Goal: Task Accomplishment & Management: Manage account settings

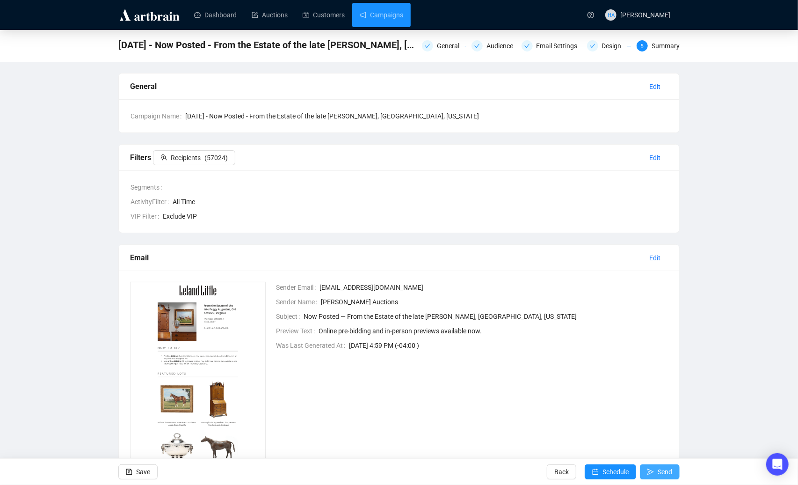
click at [661, 473] on span "Send" at bounding box center [665, 471] width 15 height 26
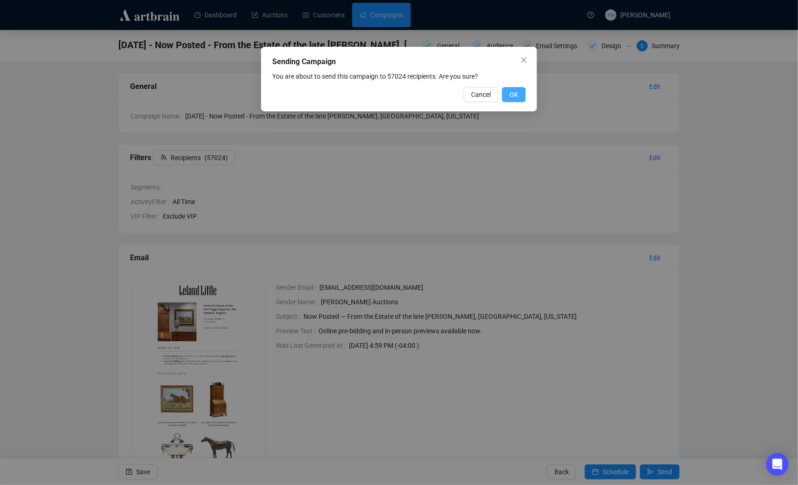
click at [513, 91] on span "OK" at bounding box center [513, 94] width 9 height 10
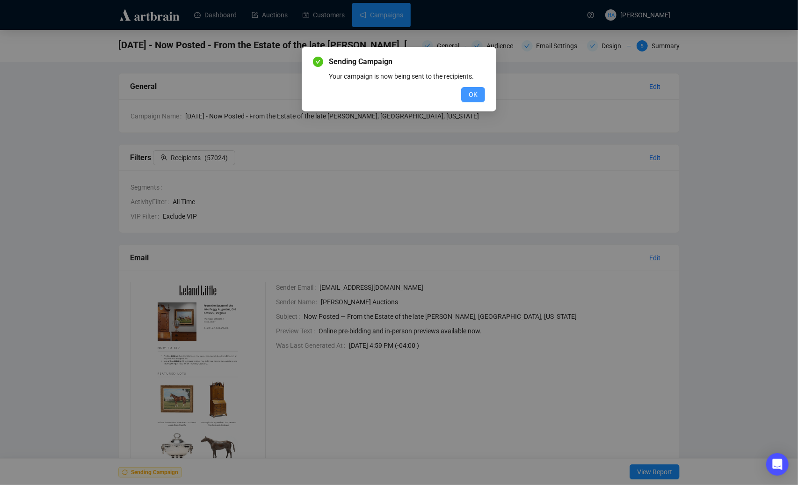
drag, startPoint x: 469, startPoint y: 94, endPoint x: 481, endPoint y: 112, distance: 21.7
click at [469, 94] on span "OK" at bounding box center [473, 94] width 9 height 10
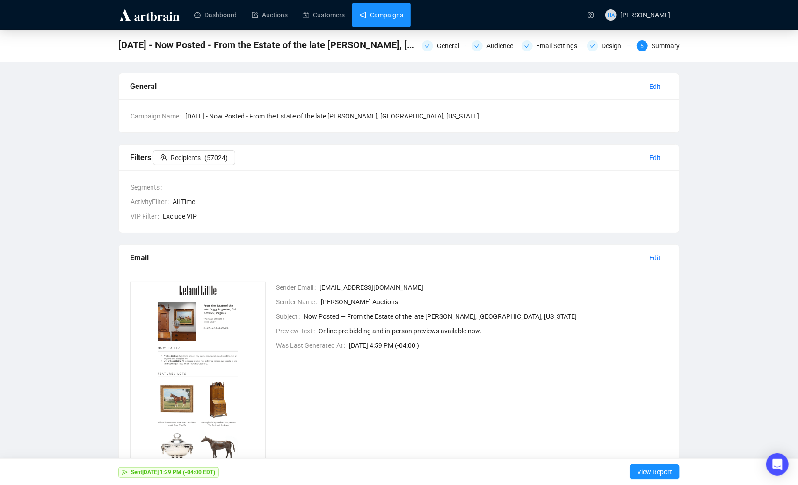
click at [393, 13] on link "Campaigns" at bounding box center [382, 15] width 44 height 24
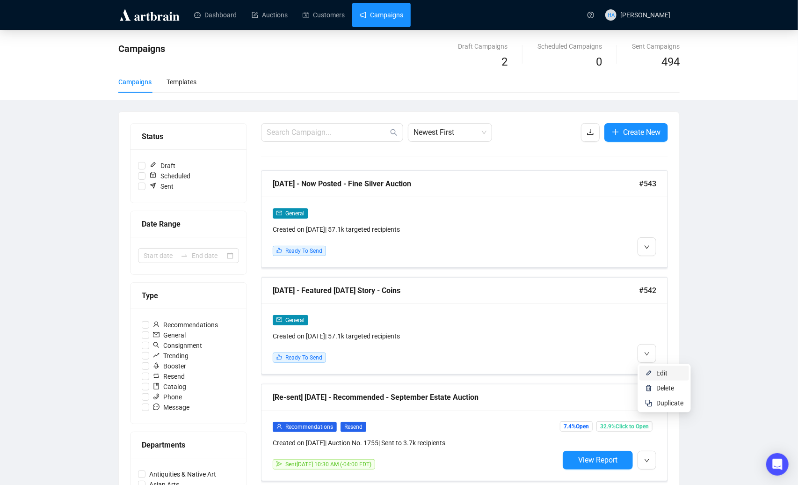
click at [655, 371] on li "Edit" at bounding box center [665, 372] width 50 height 15
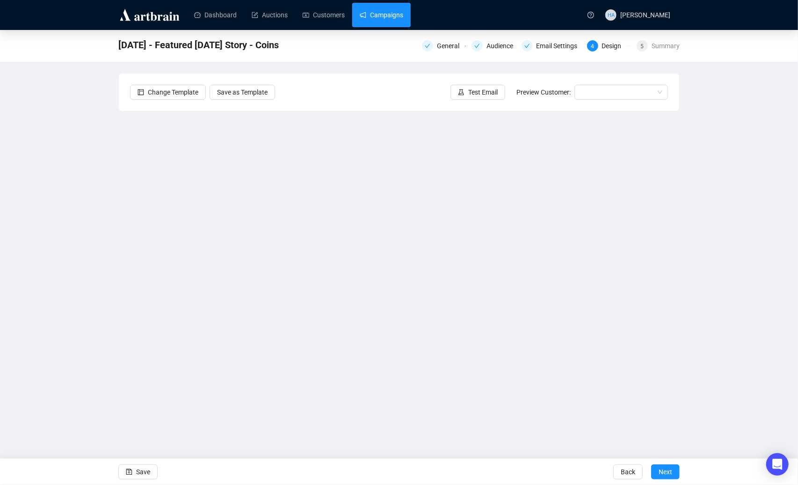
click at [382, 18] on link "Campaigns" at bounding box center [382, 15] width 44 height 24
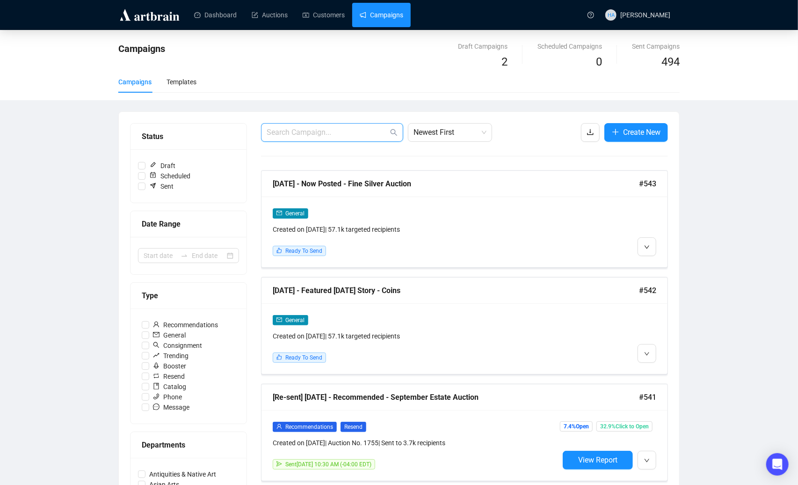
click at [343, 131] on input "text" at bounding box center [328, 132] width 122 height 11
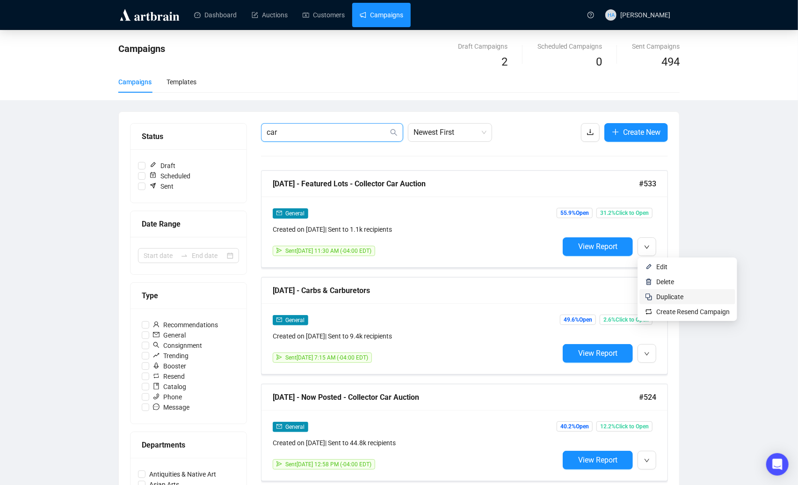
type input "car"
click at [664, 294] on span "Duplicate" at bounding box center [669, 296] width 27 height 7
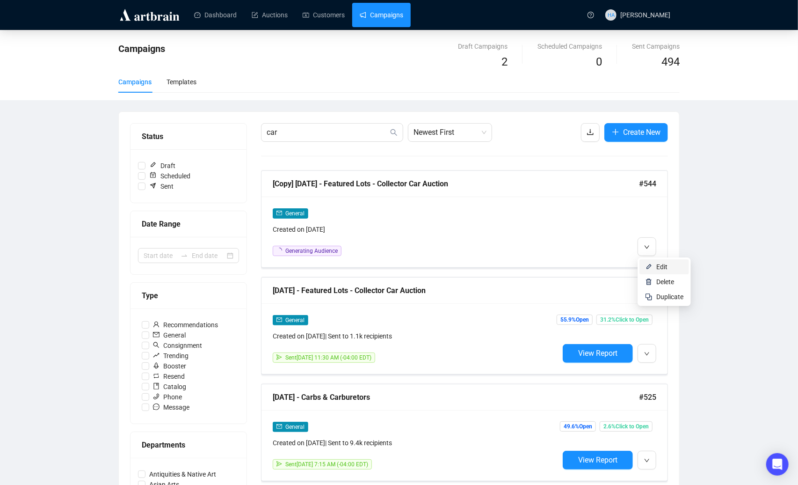
click at [657, 269] on span "Edit" at bounding box center [661, 266] width 11 height 7
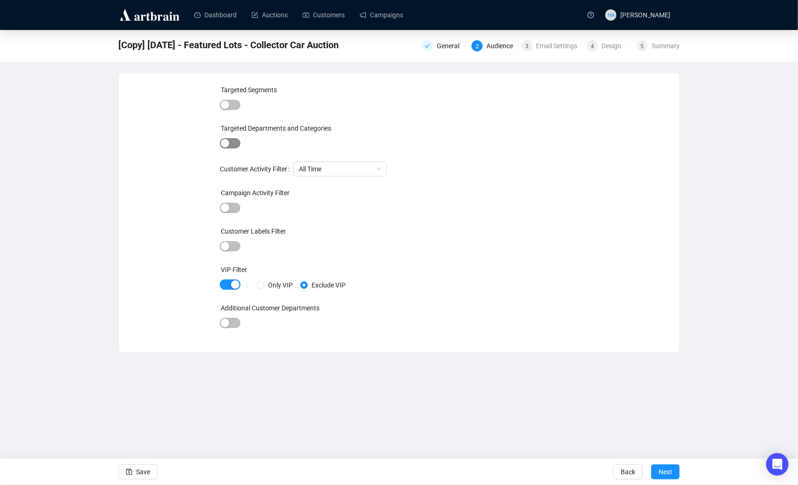
click at [224, 139] on div "button" at bounding box center [225, 143] width 8 height 8
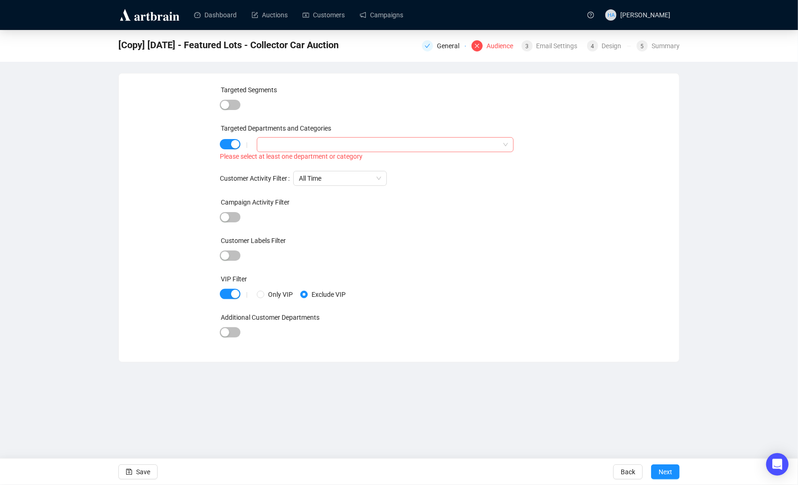
click at [276, 143] on div at bounding box center [380, 144] width 243 height 13
click at [265, 164] on icon "caret-down" at bounding box center [264, 163] width 5 height 5
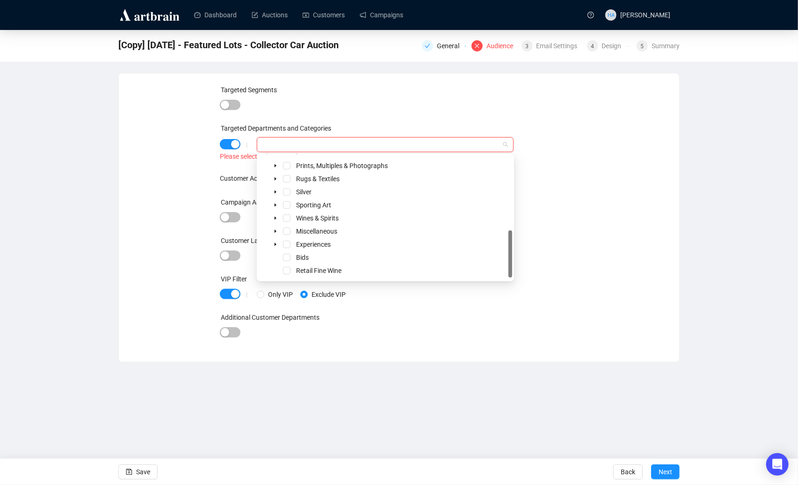
scroll to position [181, 0]
click at [273, 242] on icon "caret-down" at bounding box center [275, 244] width 5 height 5
click at [275, 218] on icon "caret-down" at bounding box center [276, 218] width 2 height 3
click at [298, 241] on span "Select Automobiles" at bounding box center [297, 243] width 7 height 7
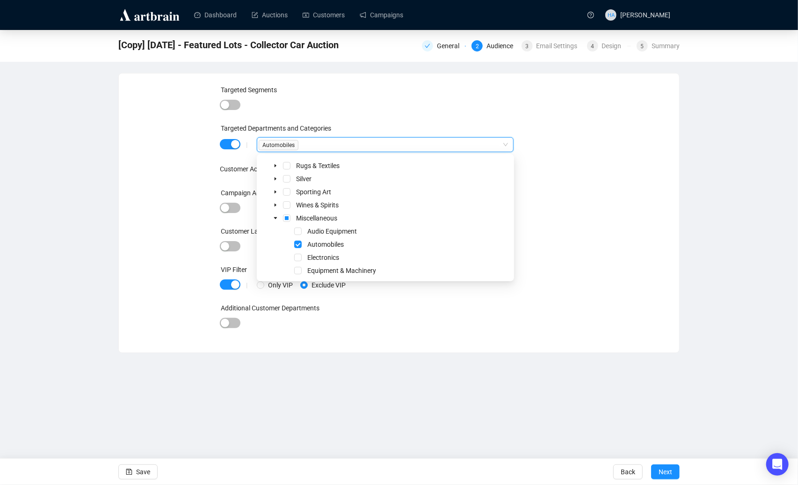
click at [541, 280] on div "| Only VIP Exclude VIP" at bounding box center [397, 285] width 321 height 10
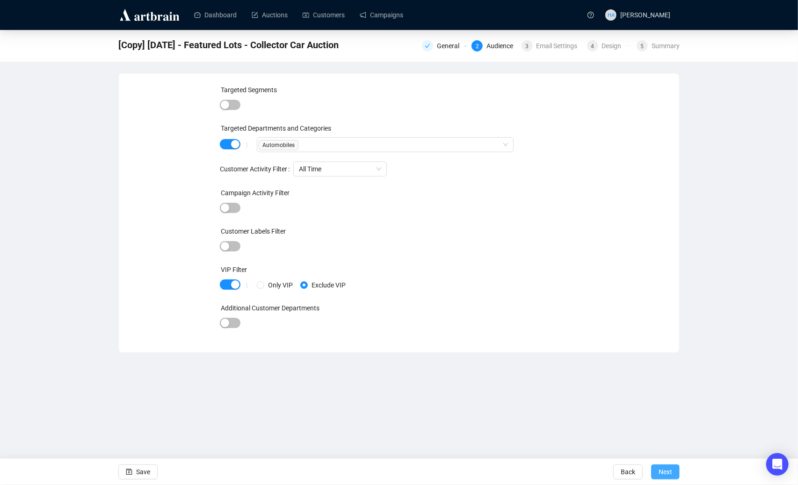
click at [668, 474] on span "Next" at bounding box center [666, 471] width 14 height 26
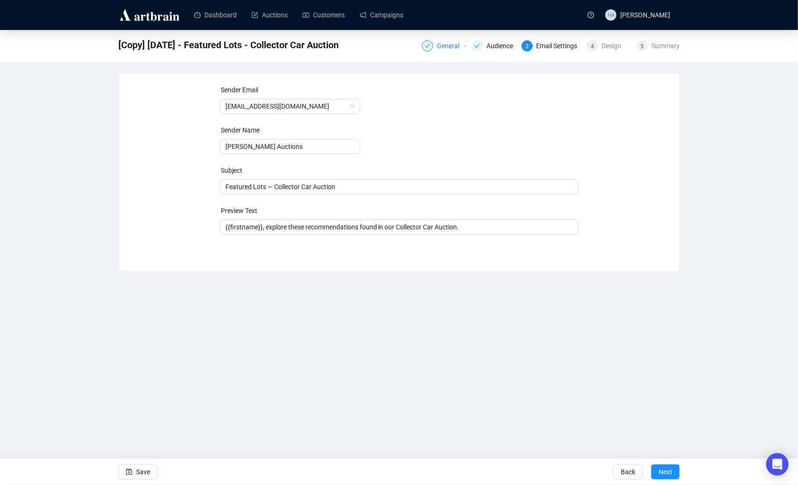
click at [437, 49] on div "General" at bounding box center [451, 45] width 28 height 11
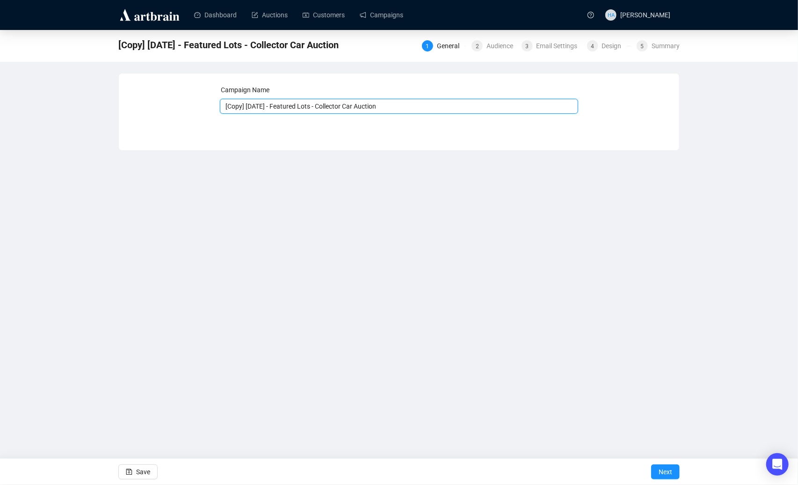
drag, startPoint x: 261, startPoint y: 107, endPoint x: 219, endPoint y: 105, distance: 41.7
click at [219, 105] on div "Campaign Name [Copy] [DATE] - Featured Lots - Collector Car Auction Save Next" at bounding box center [399, 105] width 538 height 40
type input "[DATE] - Featured Lots - Collector Car Auction"
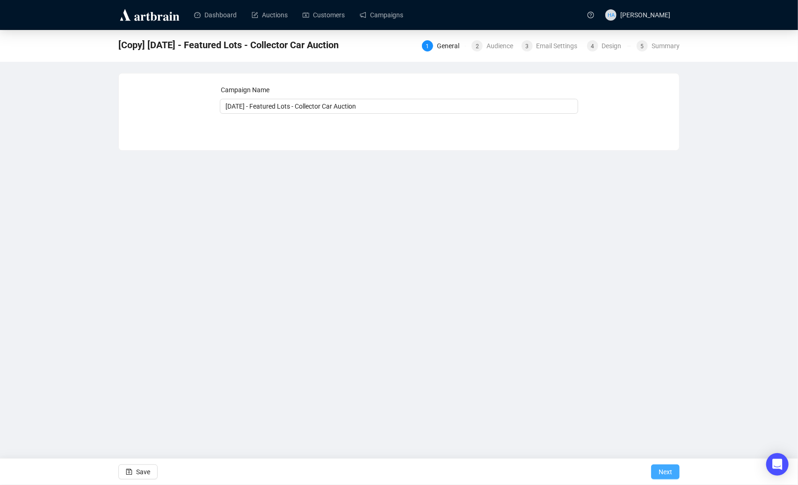
click at [668, 472] on span "Next" at bounding box center [666, 471] width 14 height 26
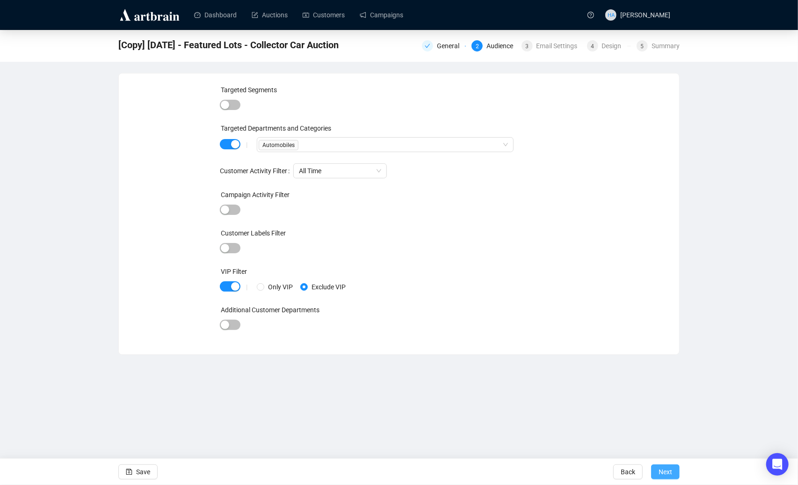
click at [664, 473] on span "Next" at bounding box center [666, 471] width 14 height 26
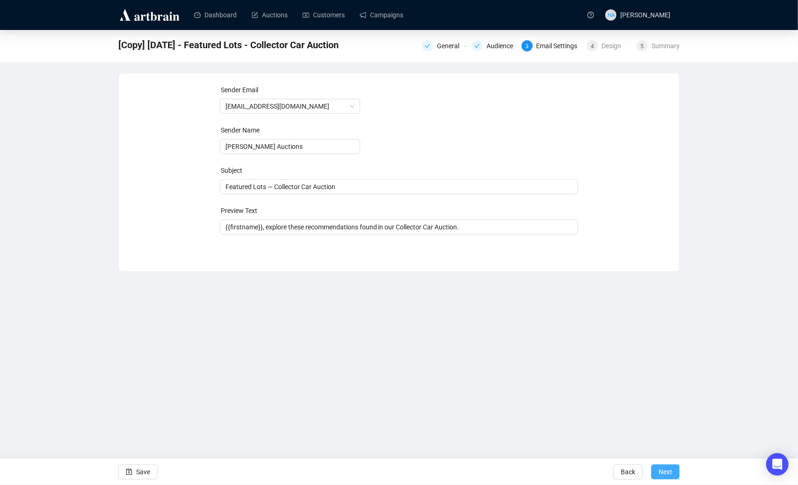
click at [668, 471] on span "Next" at bounding box center [666, 471] width 14 height 26
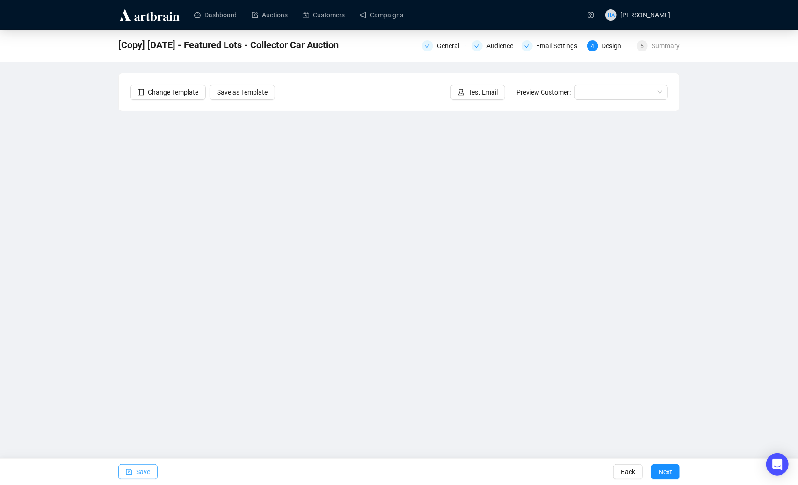
click at [140, 472] on span "Save" at bounding box center [143, 471] width 14 height 26
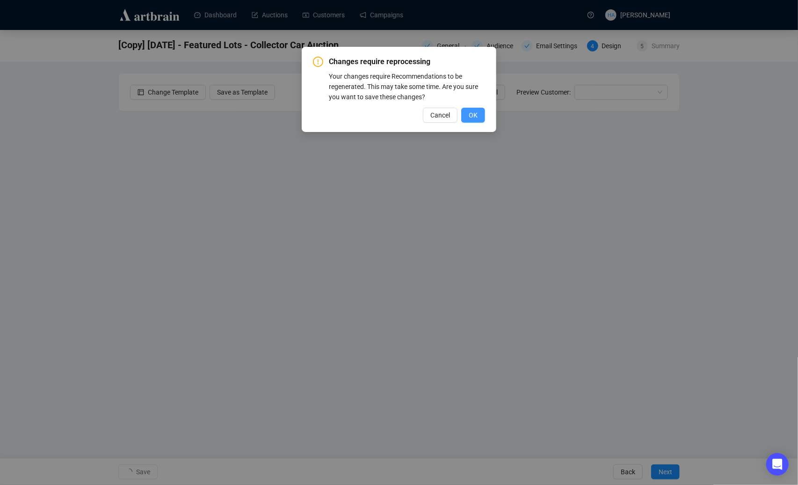
drag, startPoint x: 472, startPoint y: 115, endPoint x: 470, endPoint y: 120, distance: 5.9
click at [472, 115] on span "OK" at bounding box center [473, 115] width 9 height 10
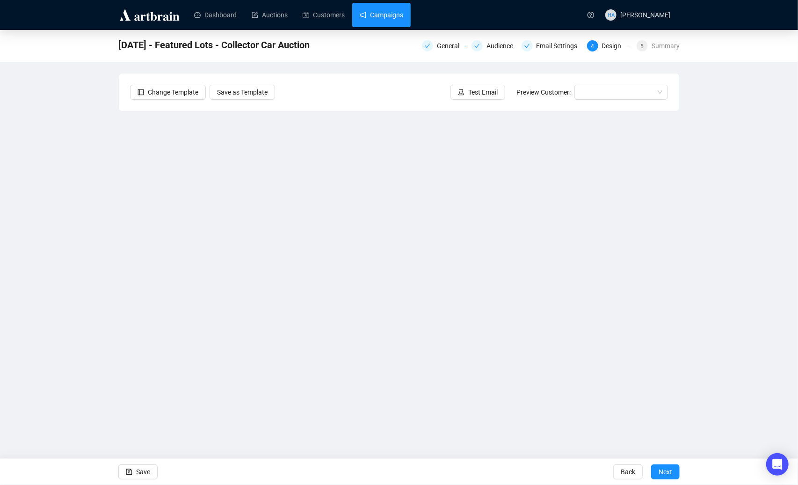
click at [386, 17] on link "Campaigns" at bounding box center [382, 15] width 44 height 24
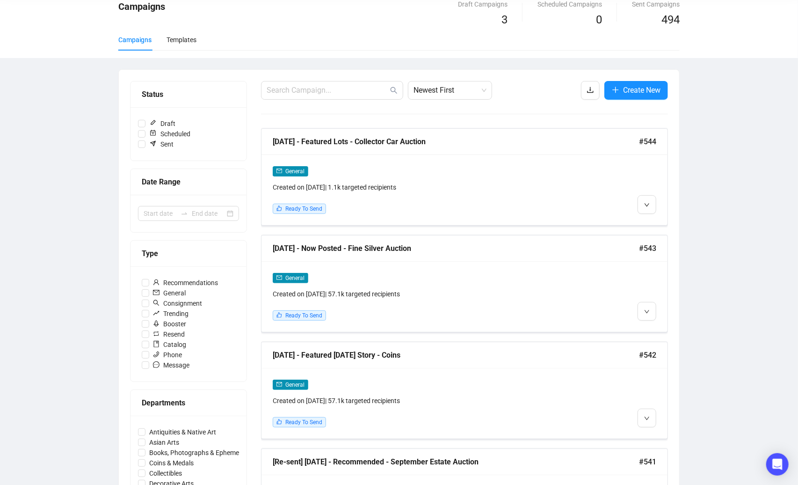
scroll to position [49, 0]
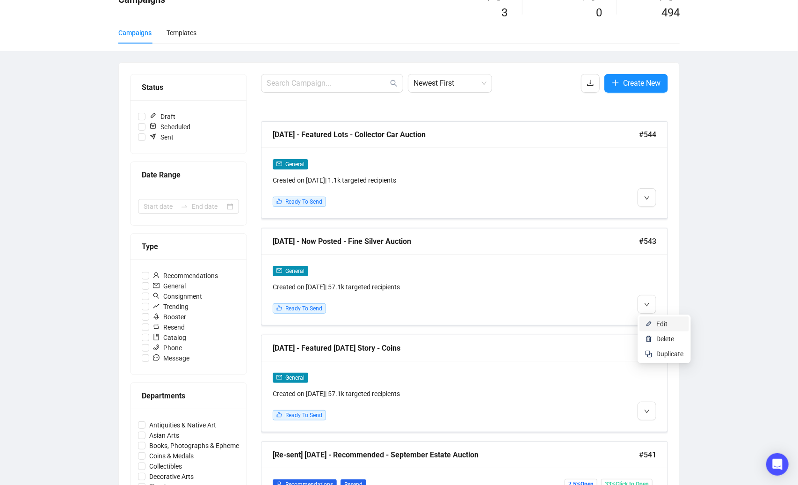
click at [658, 323] on span "Edit" at bounding box center [661, 323] width 11 height 7
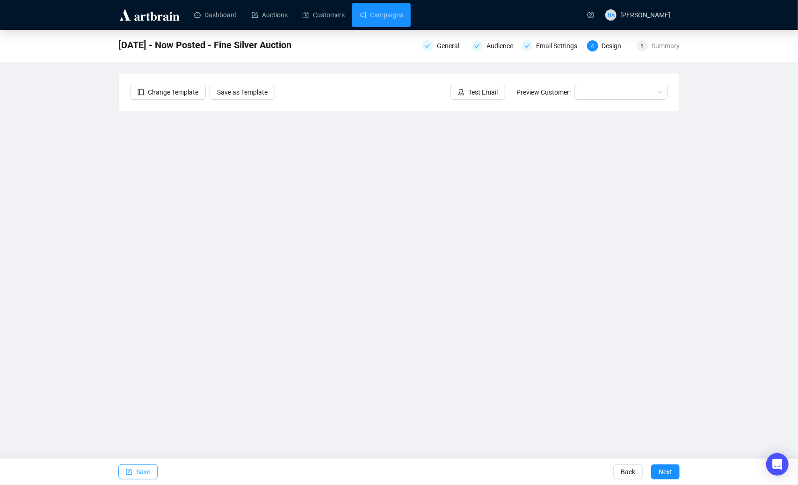
click at [145, 468] on span "Save" at bounding box center [143, 471] width 14 height 26
drag, startPoint x: 136, startPoint y: 468, endPoint x: 147, endPoint y: 444, distance: 26.2
click at [136, 468] on span "Save" at bounding box center [143, 471] width 14 height 26
click at [387, 15] on link "Campaigns" at bounding box center [382, 15] width 44 height 24
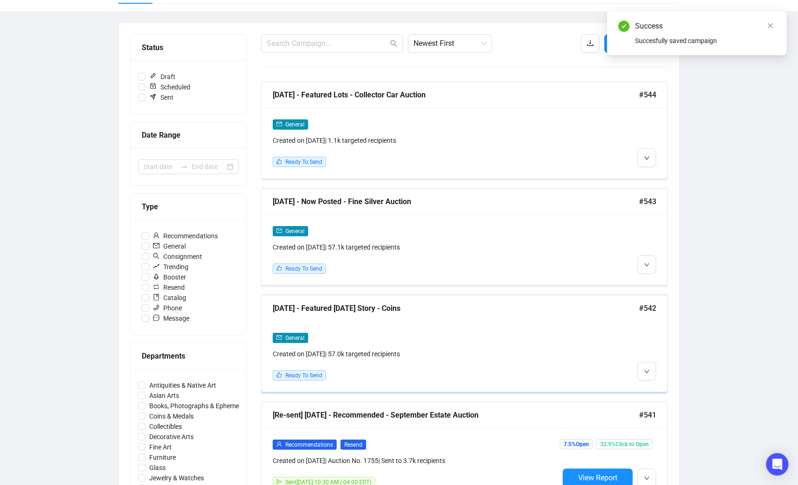
scroll to position [89, 0]
click at [661, 391] on span "Edit" at bounding box center [661, 390] width 11 height 7
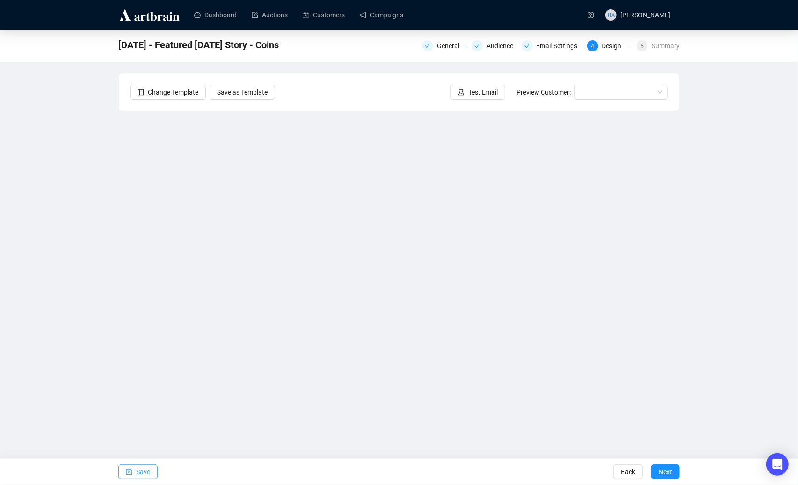
click at [140, 473] on span "Save" at bounding box center [143, 471] width 14 height 26
click at [139, 472] on span "Save" at bounding box center [143, 471] width 14 height 26
click at [141, 470] on span "Save" at bounding box center [143, 471] width 14 height 26
click at [145, 469] on span "Save" at bounding box center [143, 471] width 14 height 26
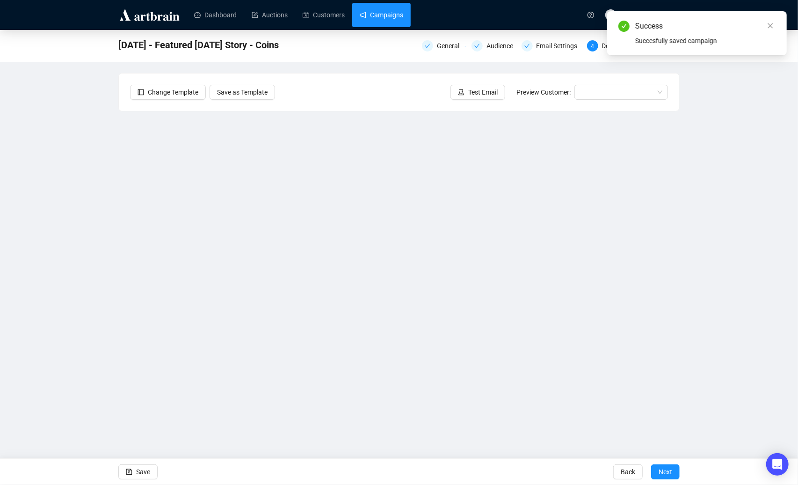
click at [392, 17] on link "Campaigns" at bounding box center [382, 15] width 44 height 24
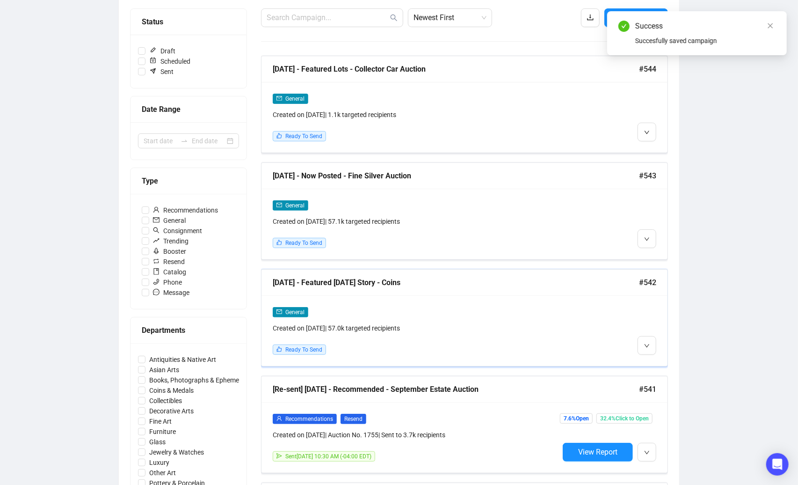
scroll to position [123, 0]
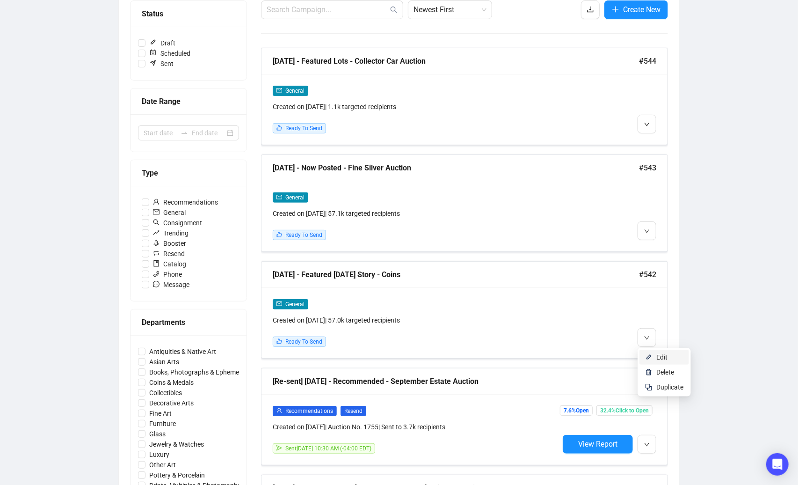
click at [660, 354] on span "Edit" at bounding box center [661, 356] width 11 height 7
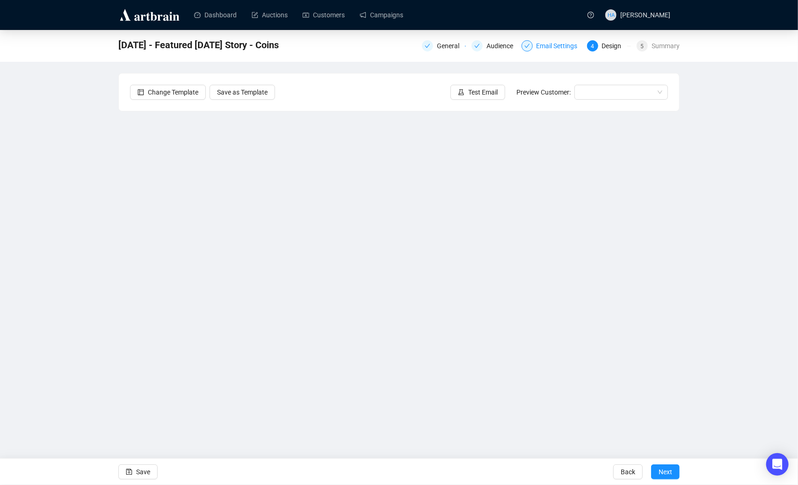
click at [555, 45] on div "Email Settings" at bounding box center [560, 45] width 47 height 11
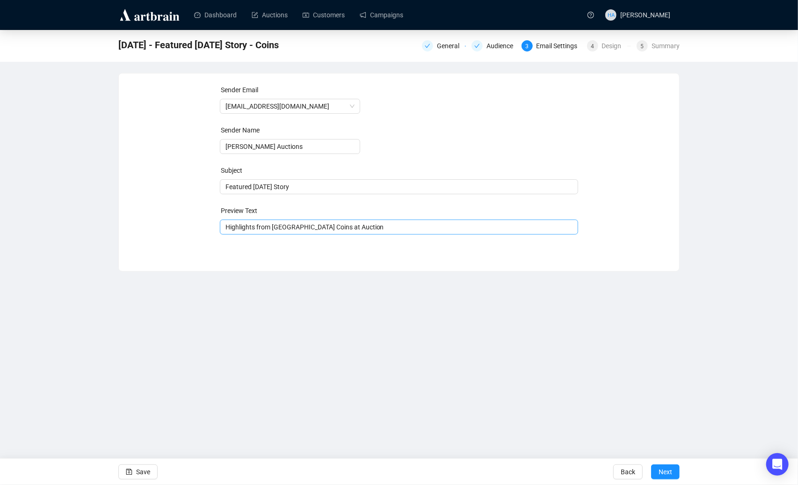
click at [297, 225] on span "Highlights from [GEOGRAPHIC_DATA] Coins at Auction" at bounding box center [399, 226] width 359 height 7
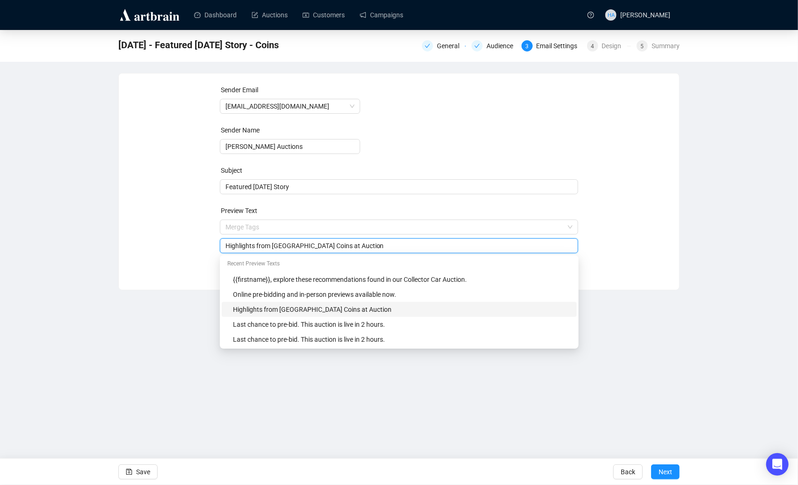
click at [277, 244] on input "Highlights from [GEOGRAPHIC_DATA] Coins at Auction" at bounding box center [399, 245] width 348 height 10
drag, startPoint x: 495, startPoint y: 245, endPoint x: 378, endPoint y: 245, distance: 117.0
click at [378, 245] on input "A Revolutionary War Note Printed in [US_STATE] in our [GEOGRAPHIC_DATA] Coins a…" at bounding box center [399, 245] width 348 height 10
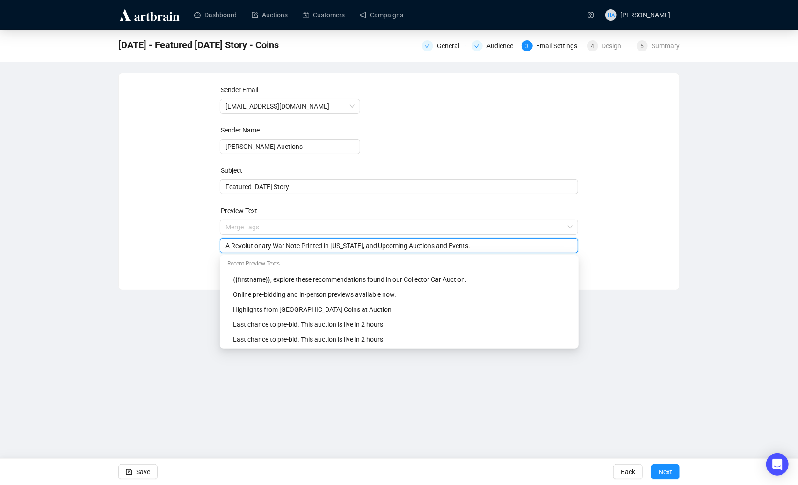
type input "A Revolutionary War Note Printed in [US_STATE], and Upcoming Auctions and Event…"
click at [674, 269] on div "Sender Email [EMAIL_ADDRESS][DOMAIN_NAME] Sender Name [PERSON_NAME] Auctions Su…" at bounding box center [399, 174] width 560 height 202
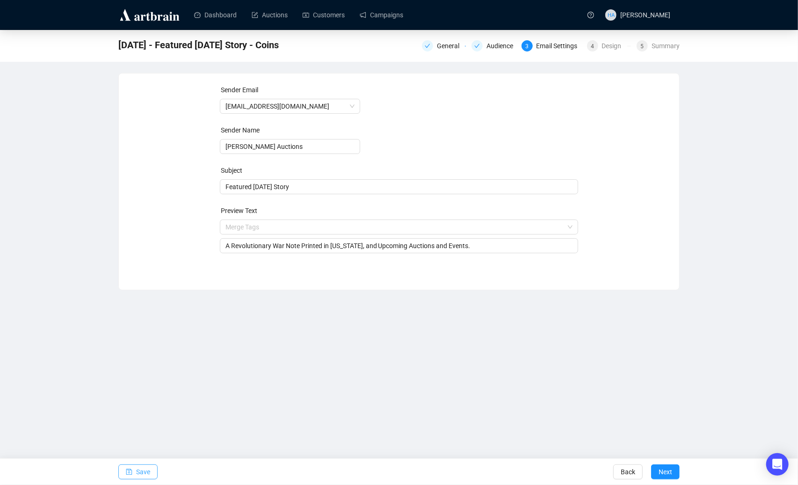
click at [148, 469] on span "Save" at bounding box center [143, 471] width 14 height 26
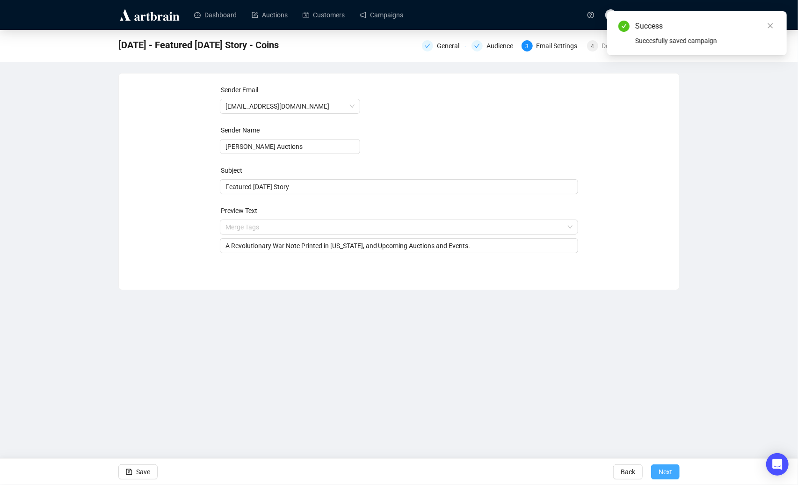
click at [662, 469] on span "Next" at bounding box center [666, 471] width 14 height 26
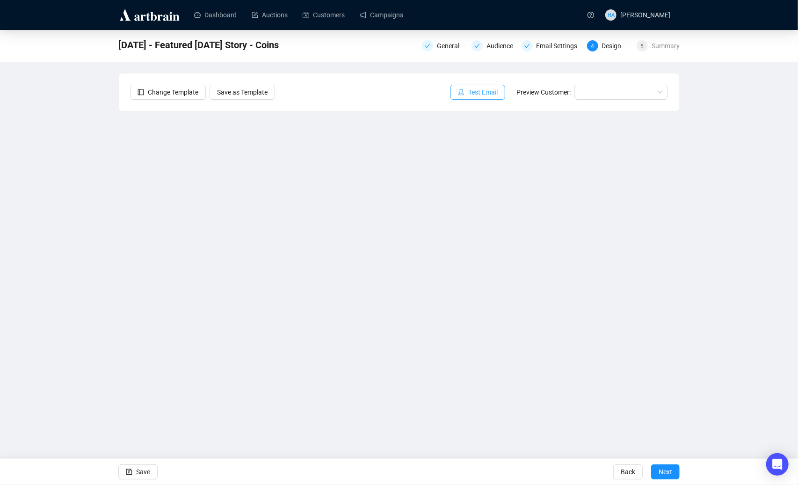
click at [478, 92] on span "Test Email" at bounding box center [482, 92] width 29 height 10
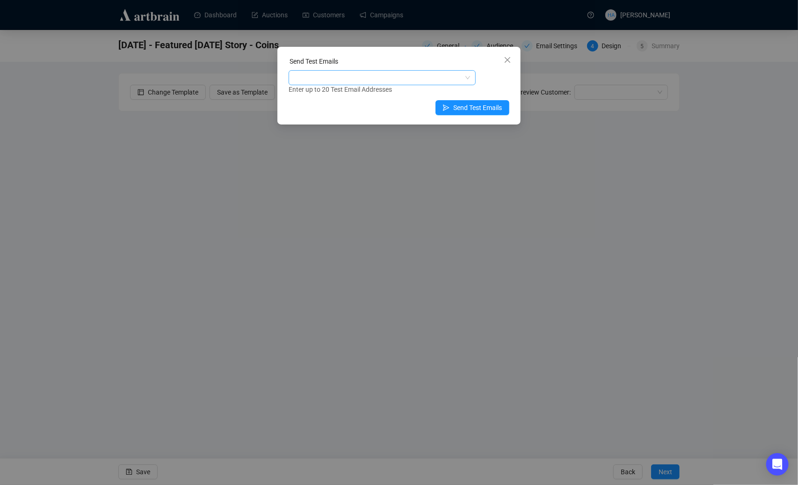
click at [375, 79] on div at bounding box center [378, 77] width 174 height 13
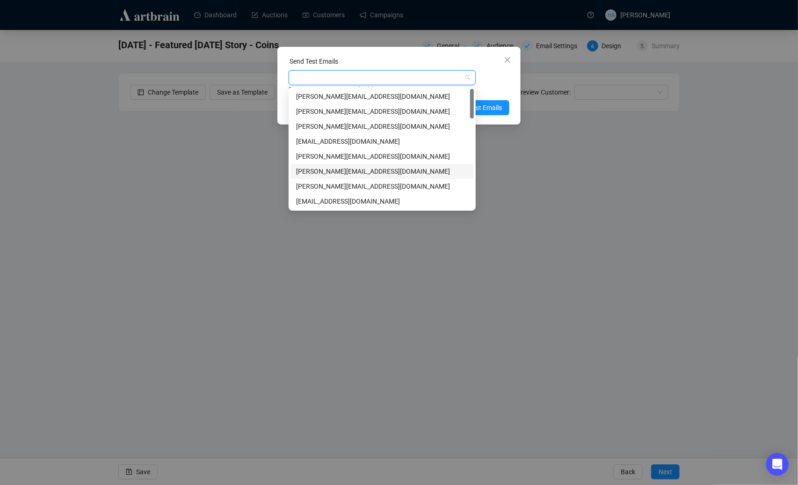
click at [314, 174] on div "[PERSON_NAME][EMAIL_ADDRESS][DOMAIN_NAME]" at bounding box center [382, 171] width 172 height 10
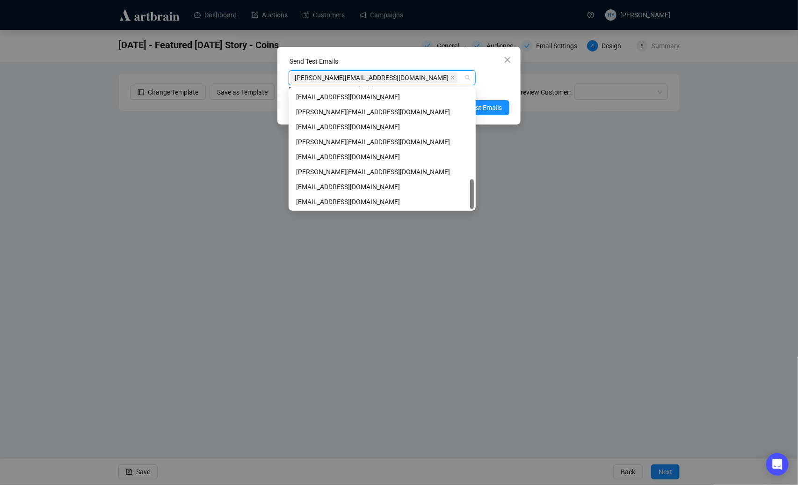
scroll to position [359, 0]
drag, startPoint x: 310, startPoint y: 201, endPoint x: 317, endPoint y: 194, distance: 10.3
click at [310, 201] on div "[EMAIL_ADDRESS][DOMAIN_NAME]" at bounding box center [382, 201] width 172 height 10
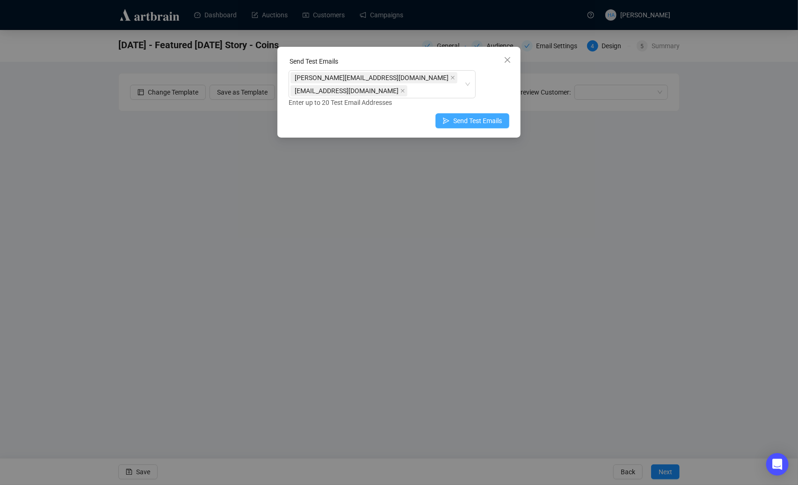
click at [494, 116] on span "Send Test Emails" at bounding box center [477, 121] width 49 height 10
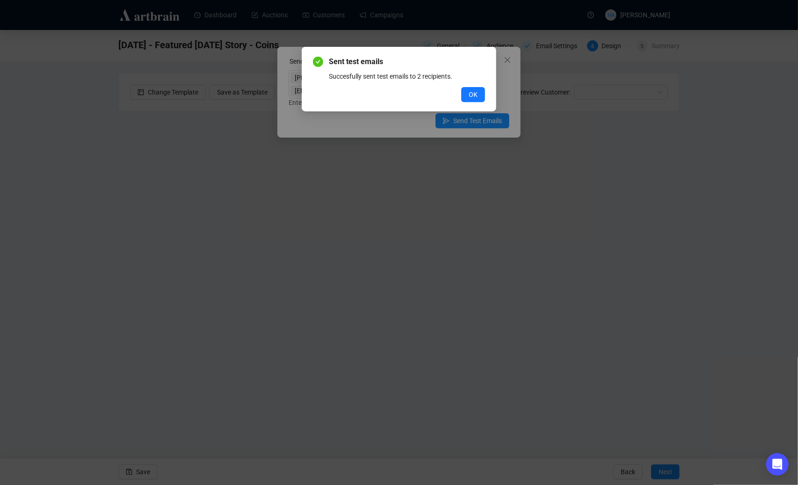
drag, startPoint x: 481, startPoint y: 95, endPoint x: 470, endPoint y: 90, distance: 12.8
click at [481, 95] on button "OK" at bounding box center [473, 94] width 24 height 15
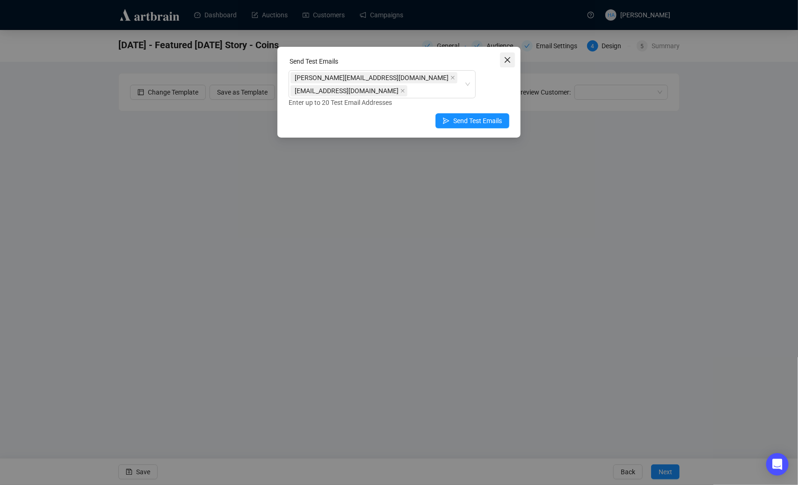
click at [504, 58] on icon "close" at bounding box center [507, 59] width 7 height 7
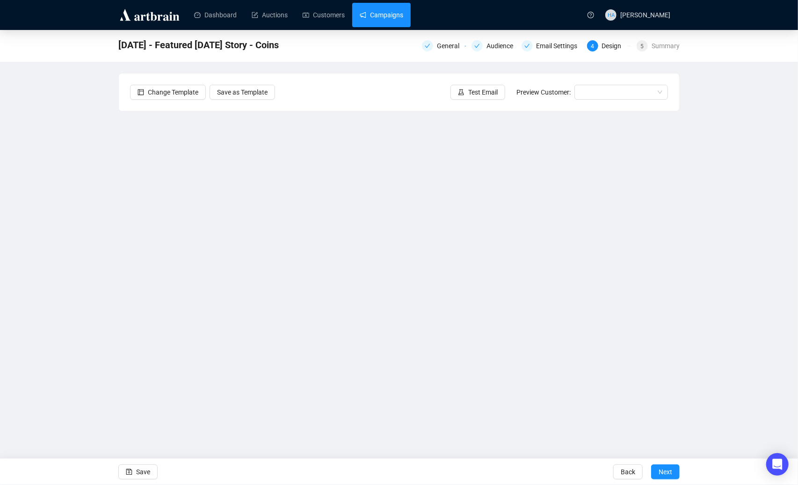
click at [383, 14] on link "Campaigns" at bounding box center [382, 15] width 44 height 24
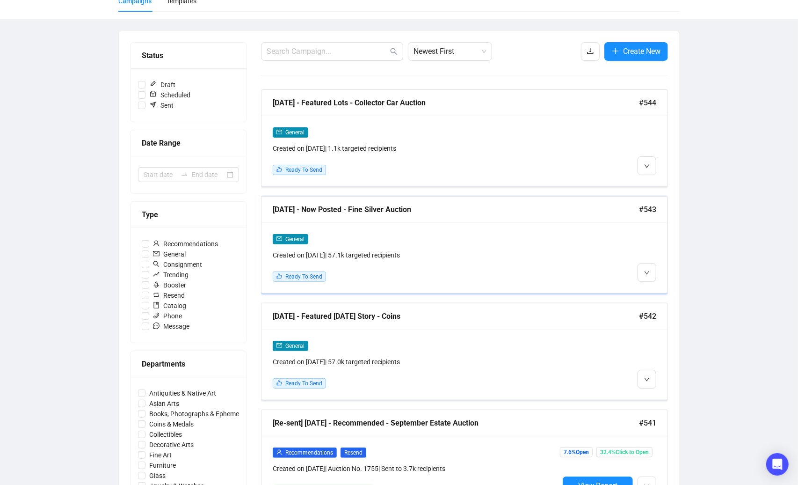
scroll to position [87, 0]
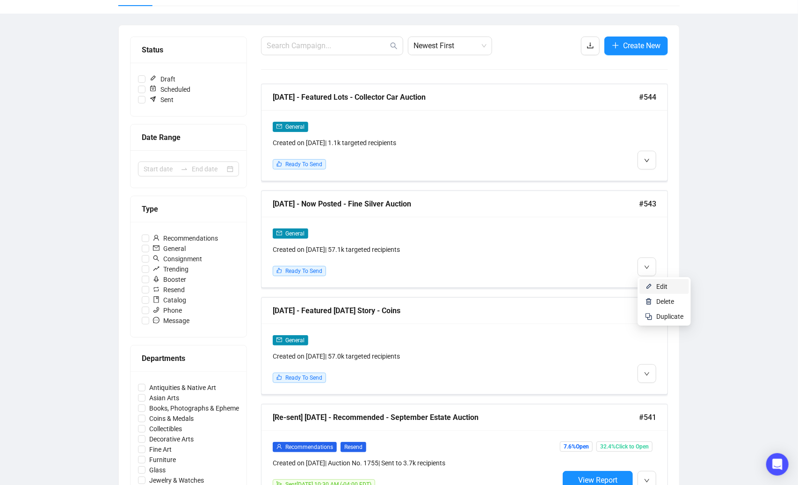
click at [652, 283] on img at bounding box center [648, 286] width 7 height 7
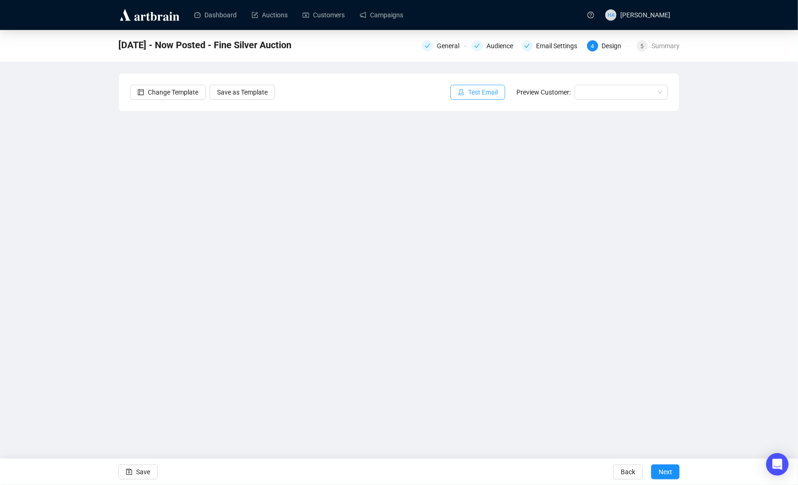
click at [484, 87] on span "Test Email" at bounding box center [482, 92] width 29 height 10
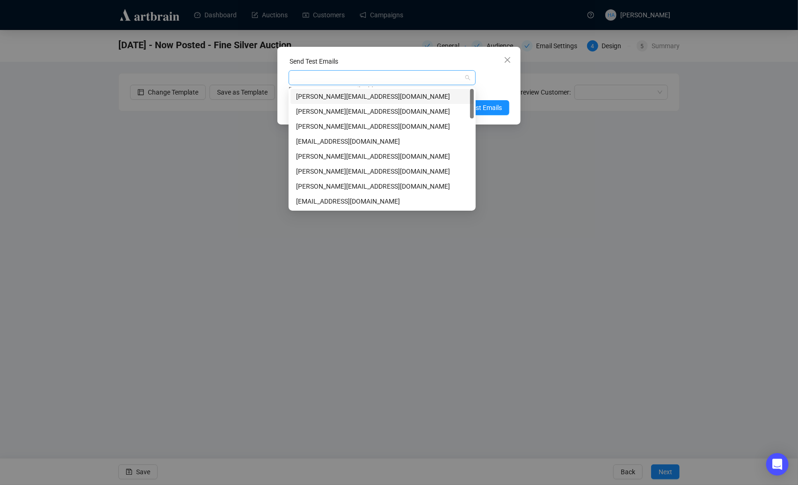
click at [368, 76] on div at bounding box center [378, 77] width 174 height 13
click at [313, 173] on div "[PERSON_NAME][EMAIL_ADDRESS][DOMAIN_NAME]" at bounding box center [382, 171] width 172 height 10
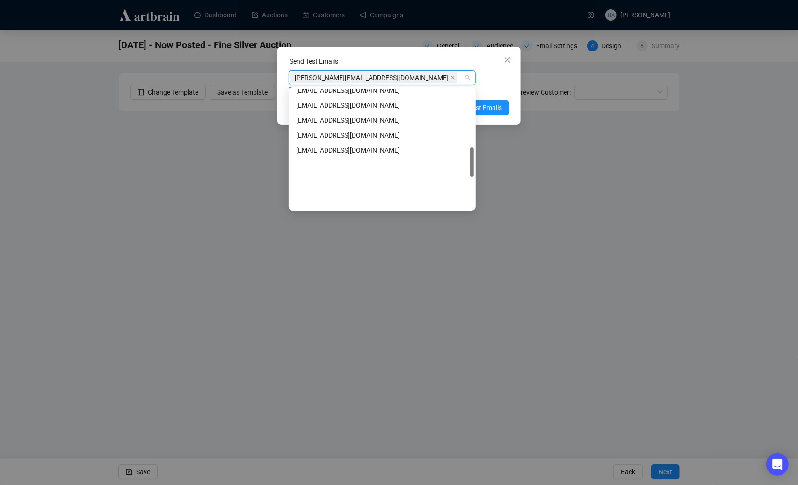
scroll to position [359, 0]
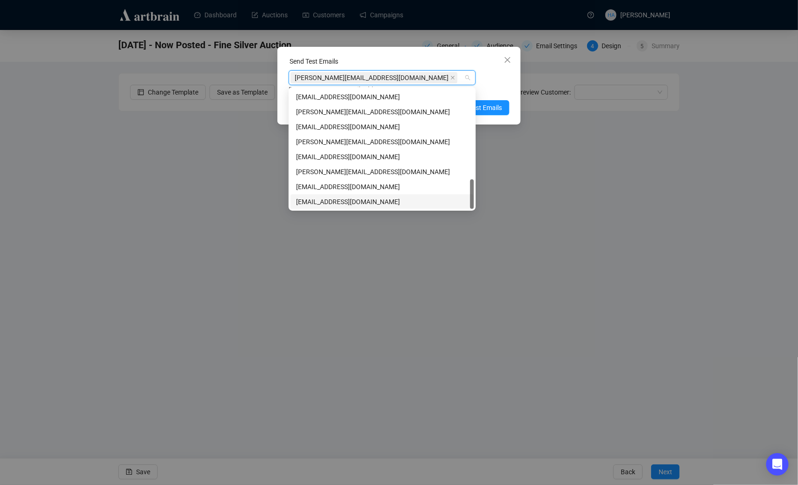
click at [313, 204] on div "[EMAIL_ADDRESS][DOMAIN_NAME]" at bounding box center [382, 201] width 172 height 10
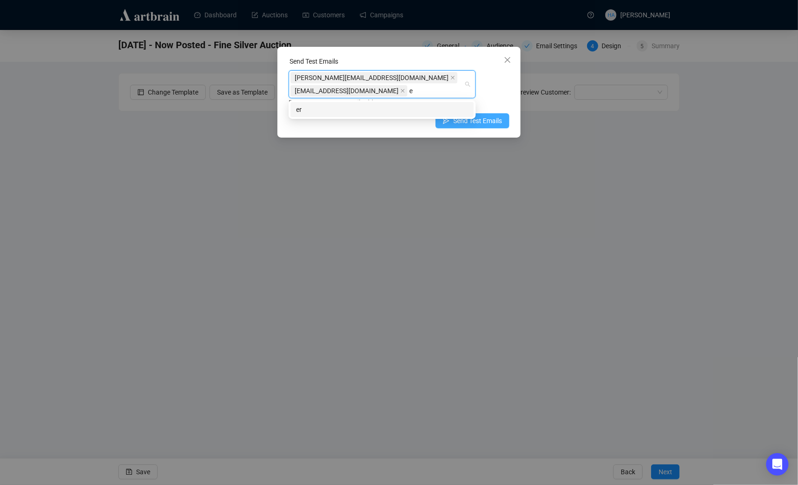
scroll to position [0, 0]
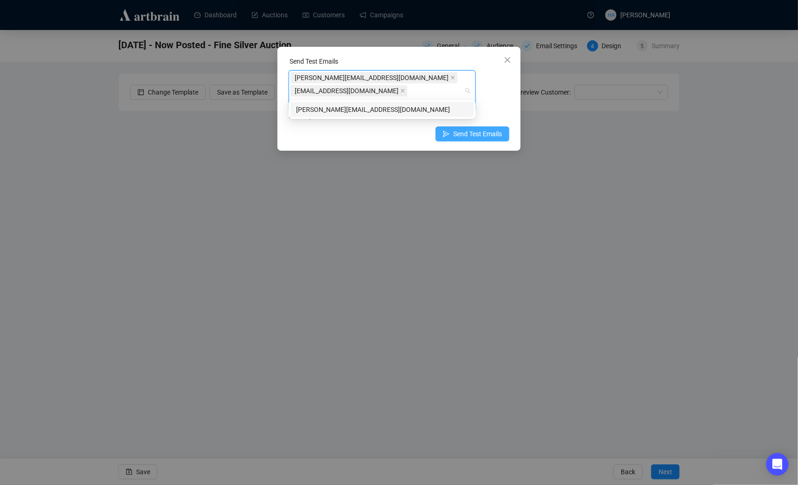
type input "[PERSON_NAME][EMAIL_ADDRESS][DOMAIN_NAME]"
click at [407, 110] on div "[PERSON_NAME][EMAIL_ADDRESS][DOMAIN_NAME]" at bounding box center [382, 109] width 172 height 10
click at [490, 129] on span "Send Test Emails" at bounding box center [477, 134] width 49 height 10
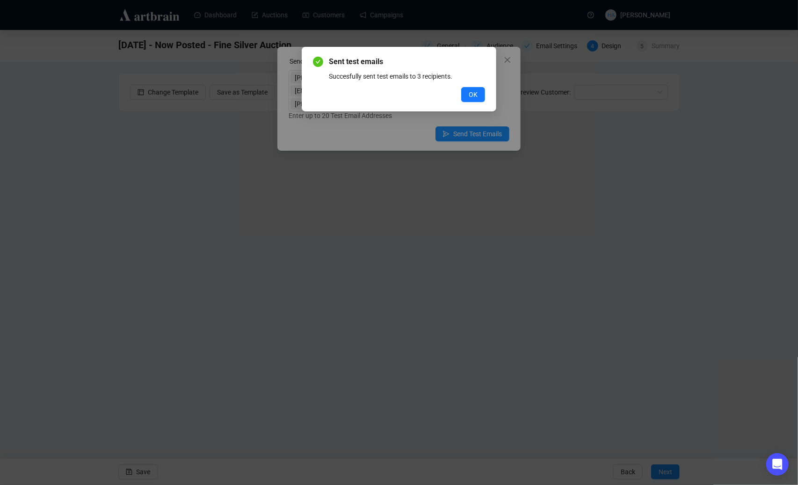
drag, startPoint x: 474, startPoint y: 93, endPoint x: 488, endPoint y: 81, distance: 17.6
click at [475, 92] on span "OK" at bounding box center [473, 94] width 9 height 10
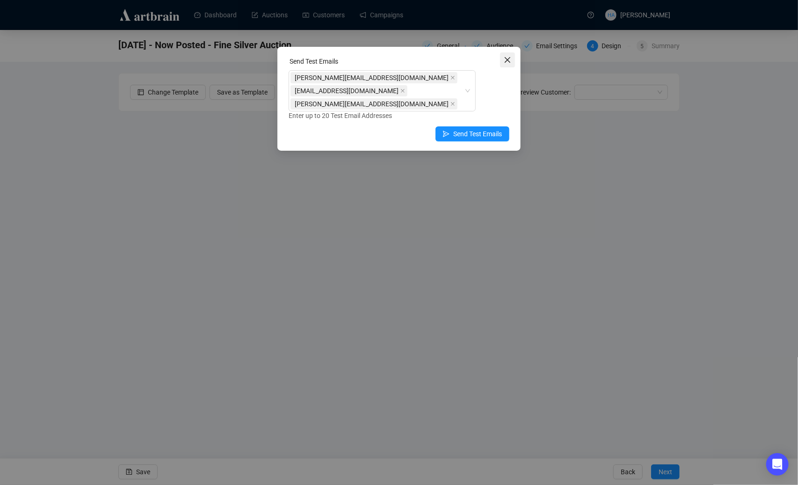
click at [508, 61] on icon "close" at bounding box center [507, 59] width 7 height 7
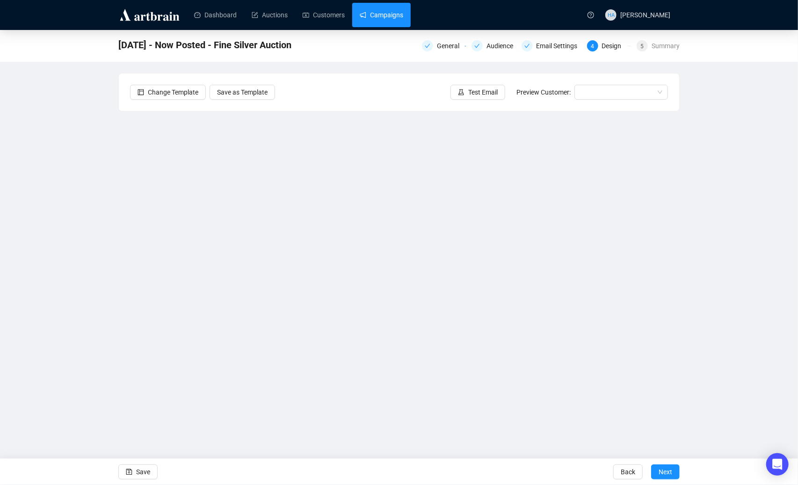
click at [385, 13] on link "Campaigns" at bounding box center [382, 15] width 44 height 24
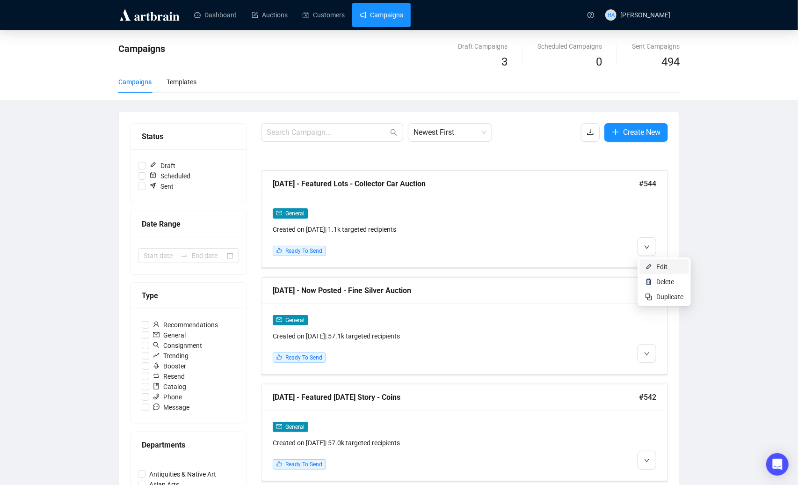
click at [658, 265] on span "Edit" at bounding box center [661, 266] width 11 height 7
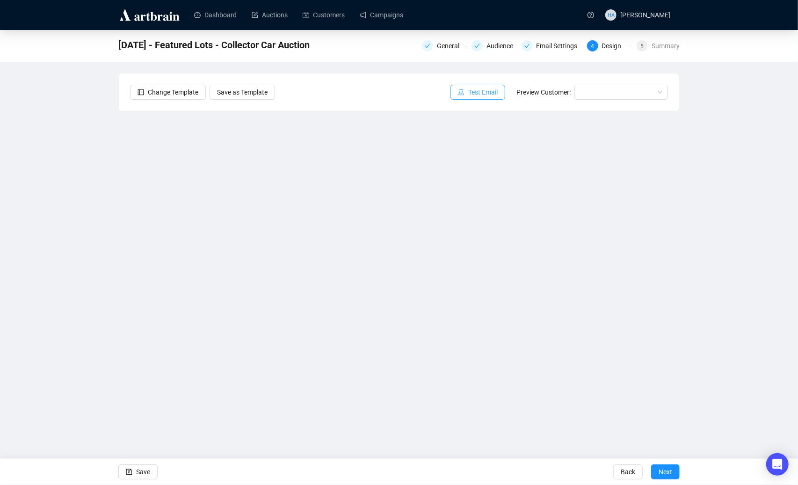
click at [471, 95] on span "Test Email" at bounding box center [482, 92] width 29 height 10
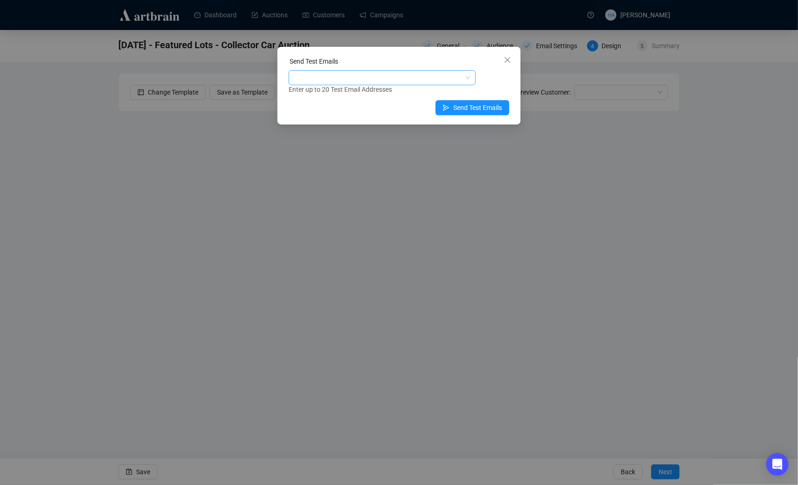
click at [358, 79] on div at bounding box center [378, 77] width 174 height 13
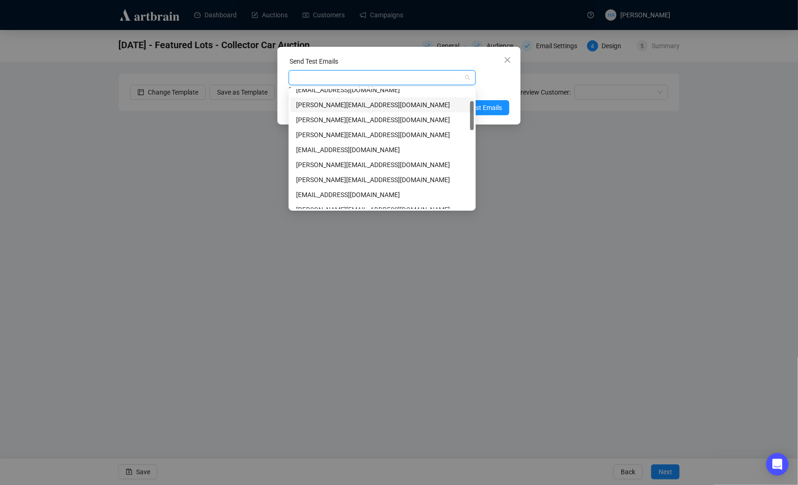
scroll to position [54, 0]
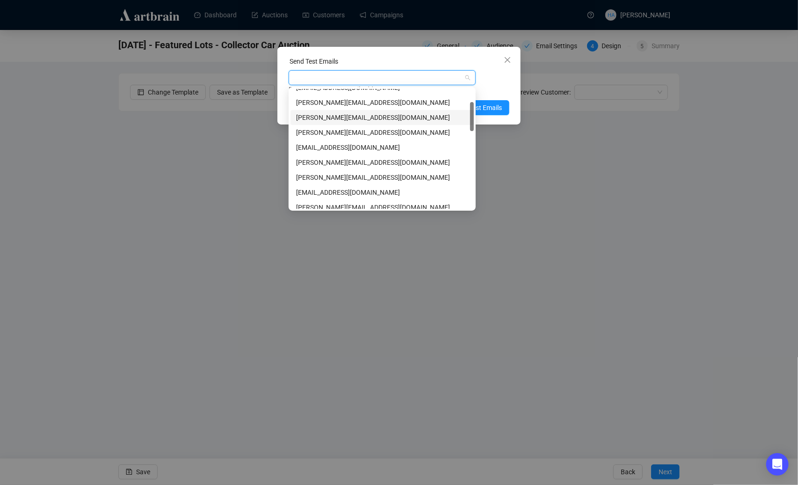
click at [335, 116] on div "[PERSON_NAME][EMAIL_ADDRESS][DOMAIN_NAME]" at bounding box center [382, 117] width 172 height 10
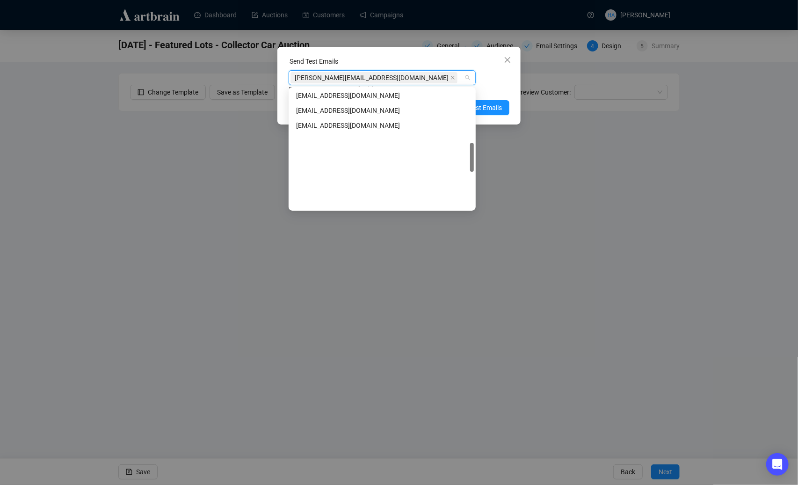
scroll to position [374, 0]
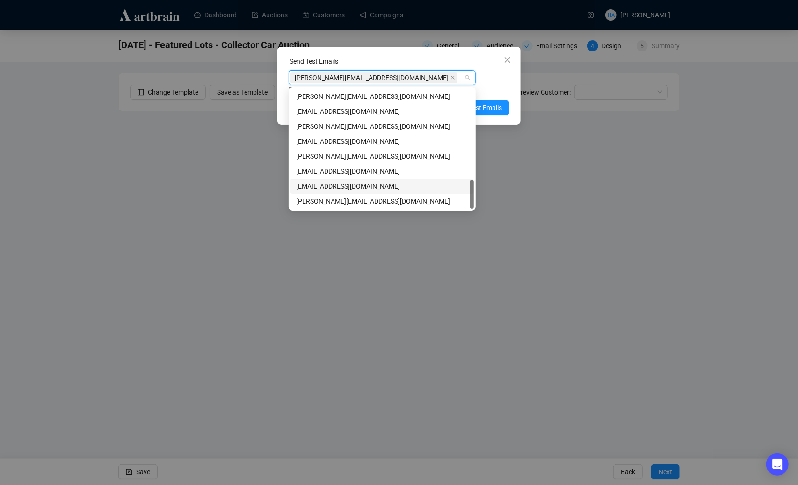
click at [328, 188] on div "[EMAIL_ADDRESS][DOMAIN_NAME]" at bounding box center [382, 186] width 172 height 10
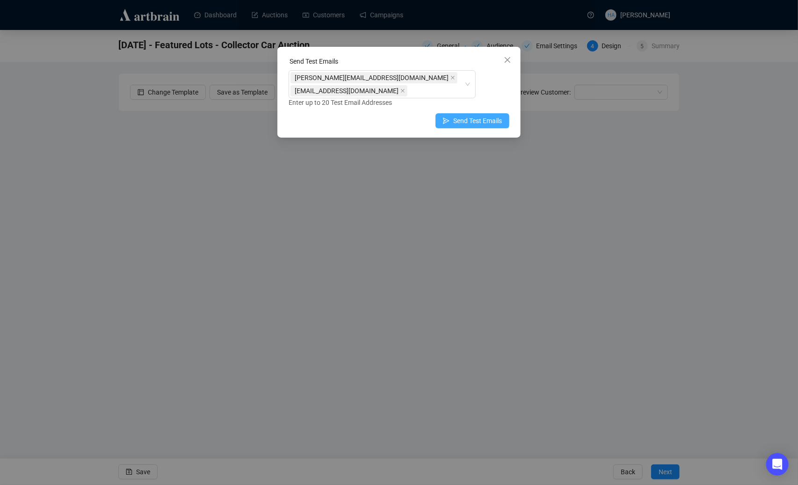
click at [487, 116] on span "Send Test Emails" at bounding box center [477, 121] width 49 height 10
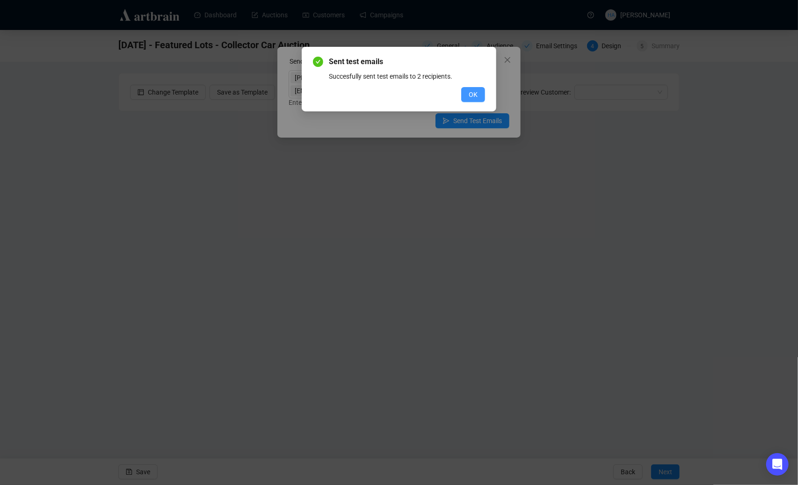
click at [471, 91] on span "OK" at bounding box center [473, 94] width 9 height 10
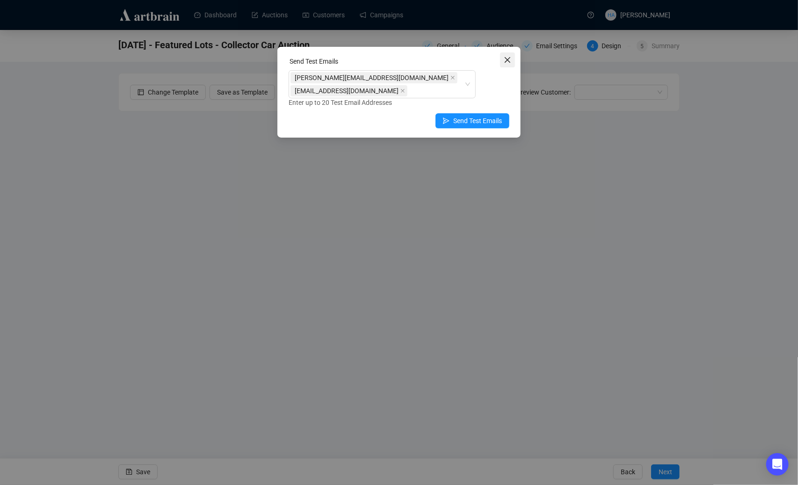
click at [507, 60] on icon "close" at bounding box center [508, 60] width 6 height 6
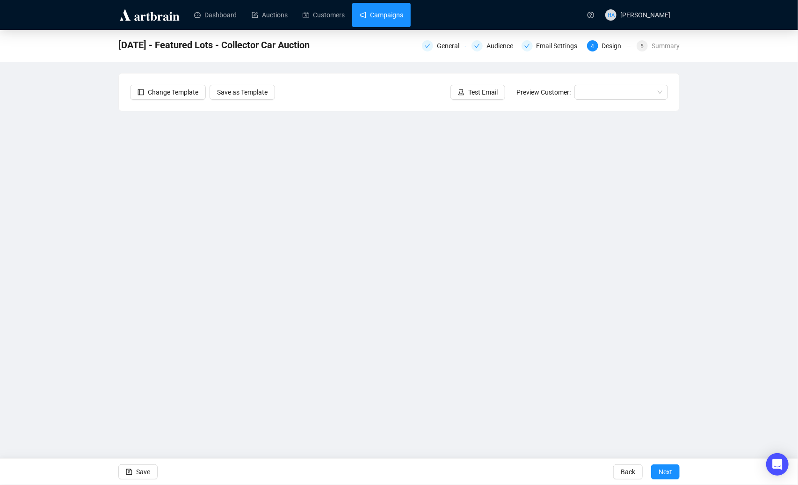
click at [387, 13] on link "Campaigns" at bounding box center [382, 15] width 44 height 24
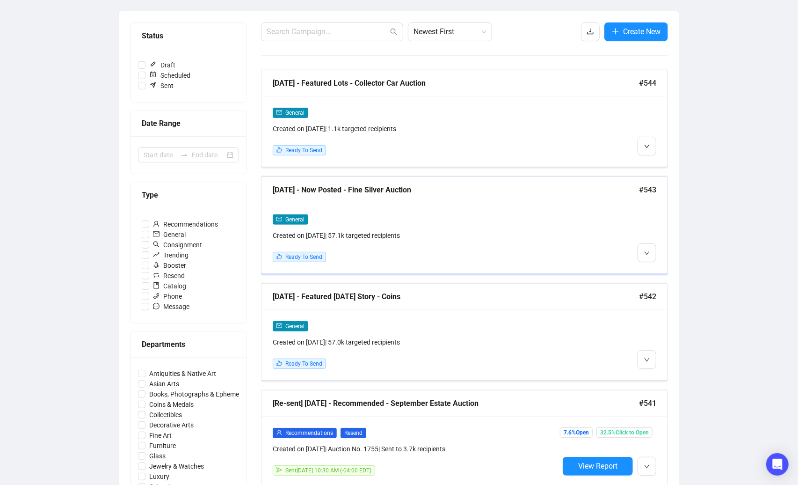
scroll to position [102, 0]
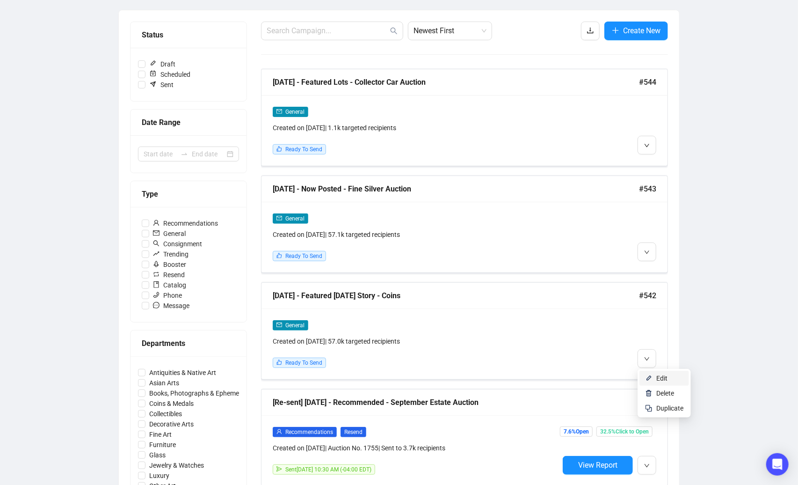
click at [661, 379] on span "Edit" at bounding box center [661, 377] width 11 height 7
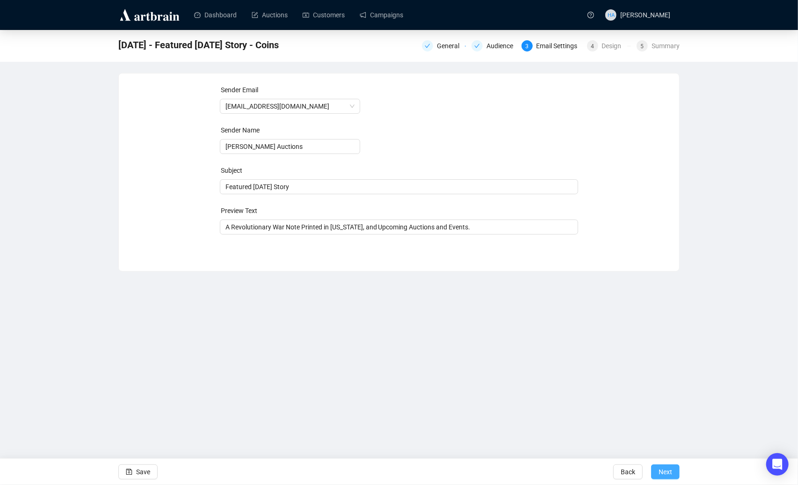
click at [657, 465] on button "Next" at bounding box center [665, 471] width 29 height 15
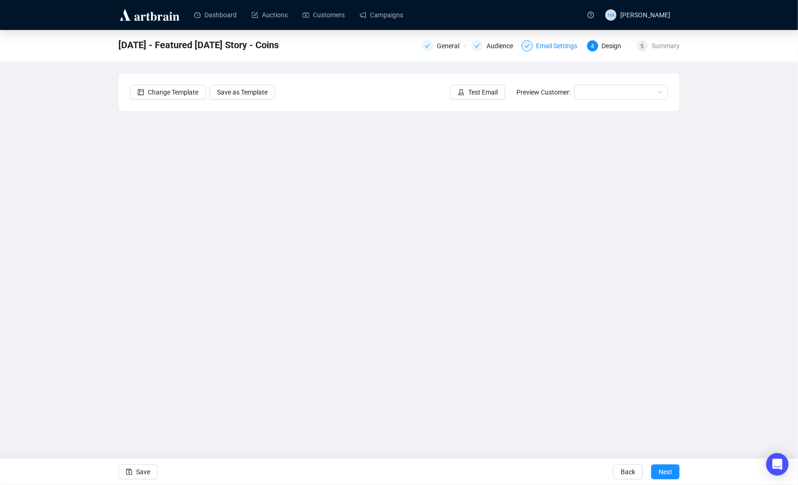
click at [551, 44] on div "Email Settings" at bounding box center [560, 45] width 47 height 11
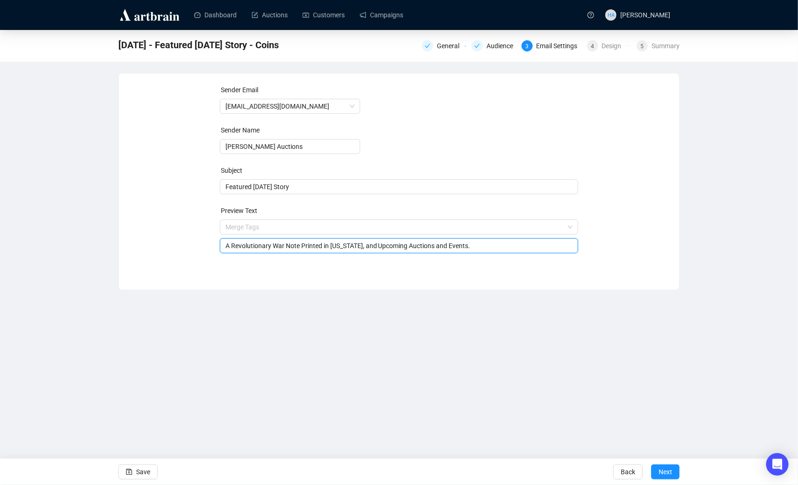
click at [329, 228] on span "Merge Tags A Revolutionary War Note Printed in [US_STATE], and Upcoming Auction…" at bounding box center [399, 236] width 359 height 26
click at [329, 228] on input "search" at bounding box center [394, 227] width 339 height 14
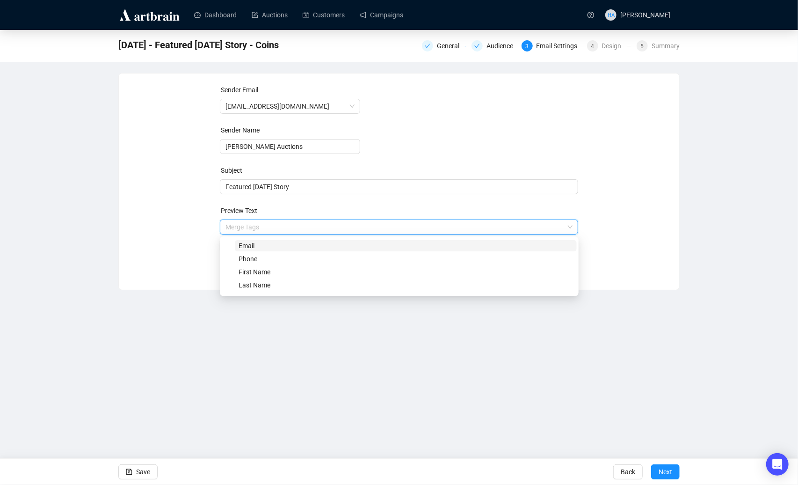
click at [196, 238] on div "Sender Email [EMAIL_ADDRESS][DOMAIN_NAME] Sender Name [PERSON_NAME] Auctions Su…" at bounding box center [399, 175] width 538 height 180
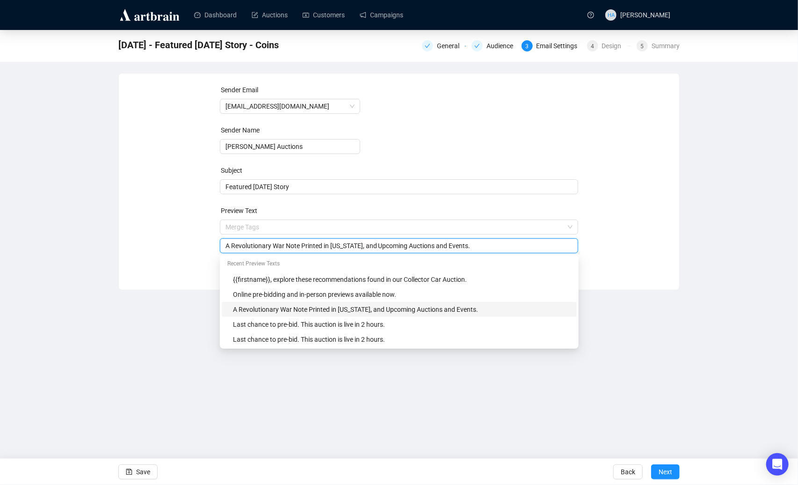
click at [258, 245] on input "A Revolutionary War Note Printed in [US_STATE], and Upcoming Auctions and Event…" at bounding box center [399, 245] width 348 height 10
paste input "1778 Banknote Printed in [US_STATE]"
type input "A 1778 Banknote Printed in [US_STATE], and Upcoming Events and Auctions."
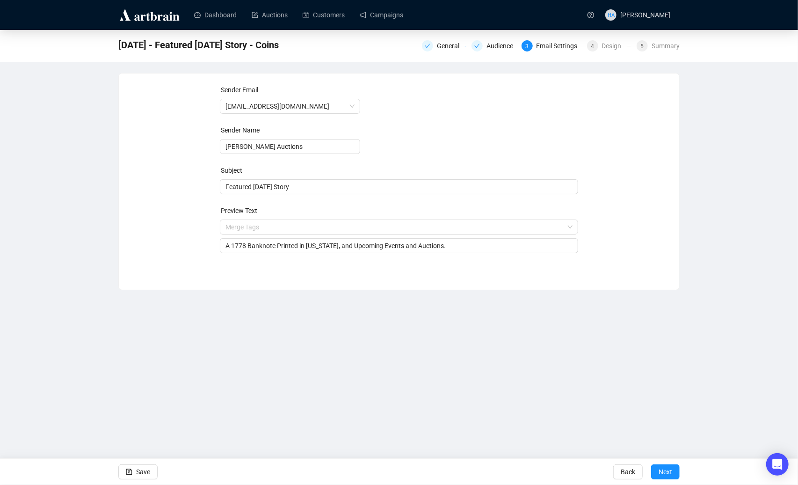
click at [134, 153] on div "Sender Email [EMAIL_ADDRESS][DOMAIN_NAME] Sender Name [PERSON_NAME] Auctions Su…" at bounding box center [399, 175] width 538 height 180
drag, startPoint x: 141, startPoint y: 468, endPoint x: 150, endPoint y: 453, distance: 17.4
click at [141, 467] on span "Save" at bounding box center [143, 471] width 14 height 26
click at [141, 470] on span "Save" at bounding box center [143, 471] width 14 height 26
click at [143, 471] on span "Save" at bounding box center [143, 471] width 14 height 26
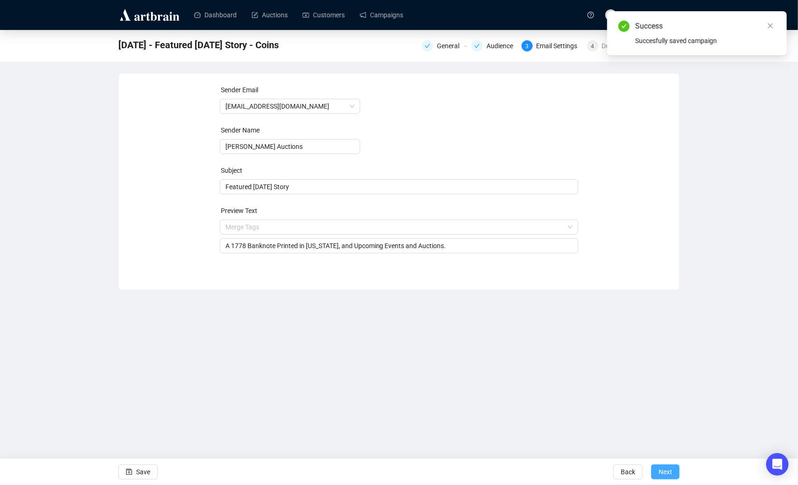
click at [672, 472] on button "Next" at bounding box center [665, 471] width 29 height 15
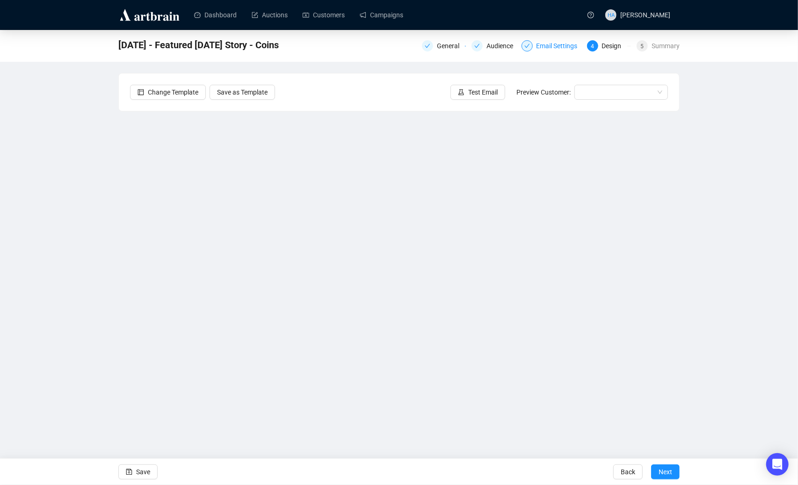
click at [545, 44] on div "Email Settings" at bounding box center [560, 45] width 47 height 11
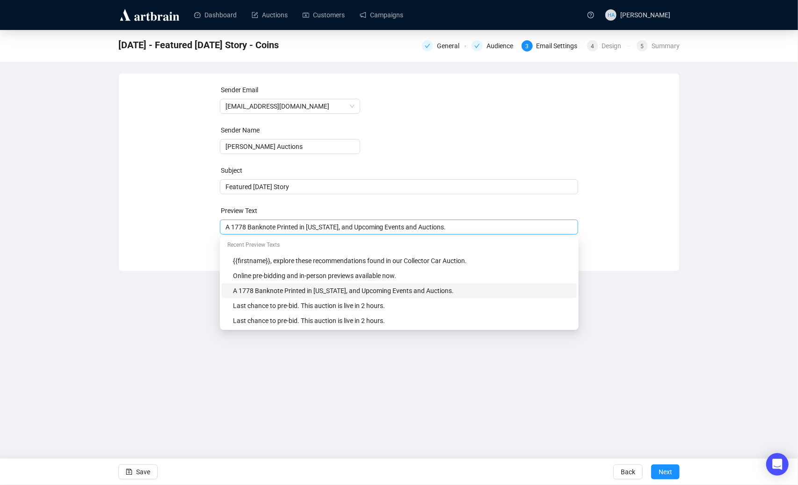
drag, startPoint x: 225, startPoint y: 229, endPoint x: 288, endPoint y: 228, distance: 63.2
click at [288, 228] on div "A 1778 Banknote Printed in [US_STATE], and Upcoming Events and Auctions." at bounding box center [399, 226] width 359 height 15
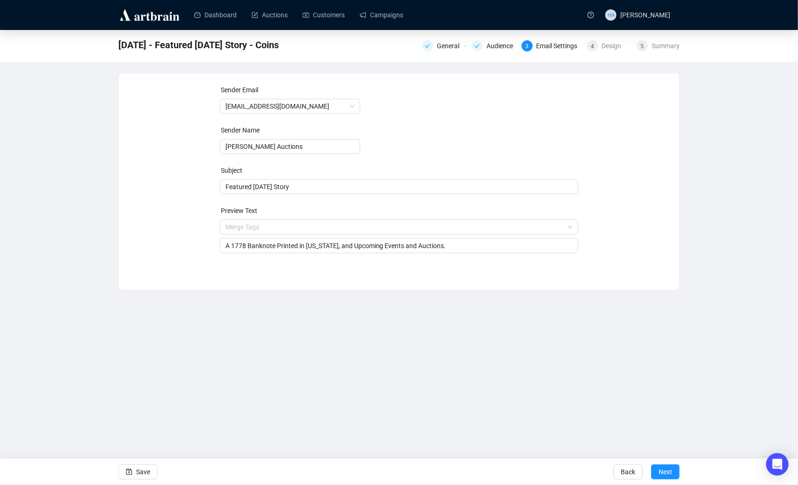
drag, startPoint x: 179, startPoint y: 231, endPoint x: 204, endPoint y: 232, distance: 24.8
click at [180, 231] on div "Sender Email [EMAIL_ADDRESS][DOMAIN_NAME] Sender Name [PERSON_NAME] Auctions Su…" at bounding box center [399, 175] width 538 height 180
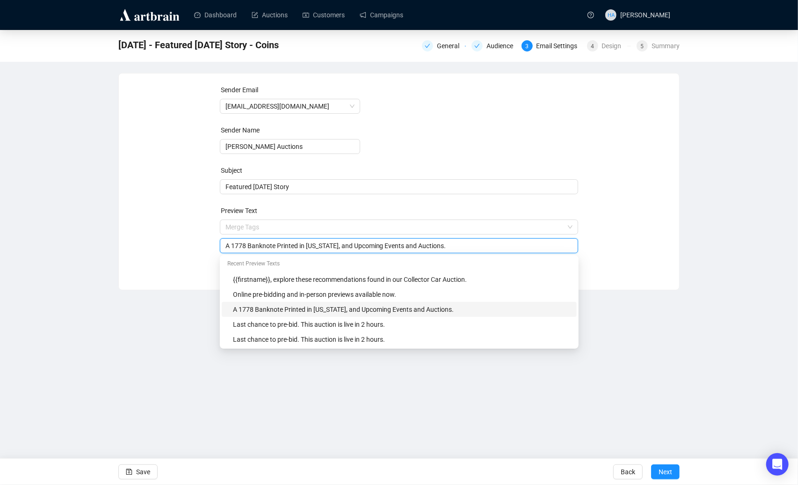
click at [248, 243] on input "A 1778 Banknote Printed in [US_STATE], and Upcoming Events and Auctions." at bounding box center [399, 245] width 348 height 10
paste input "Behold! A new World! - A Rare NC Revolutionary War Note"
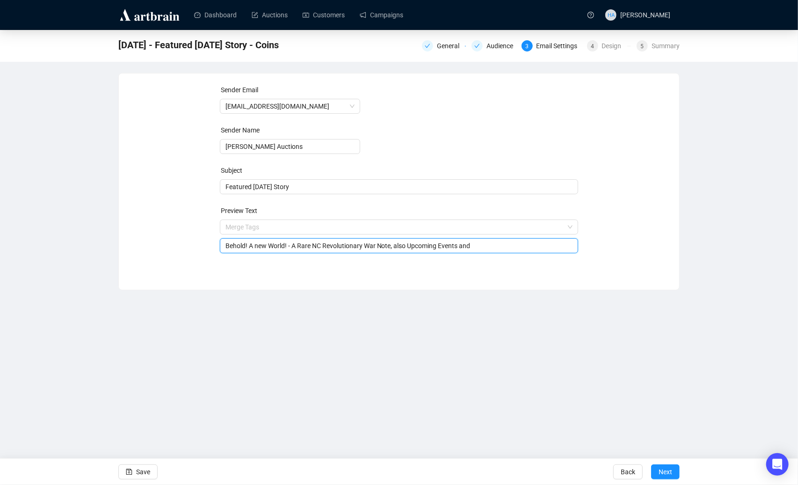
click at [261, 247] on input "Behold! A new World! - A Rare NC Revolutionary War Note, also Upcoming Events a…" at bounding box center [399, 245] width 348 height 10
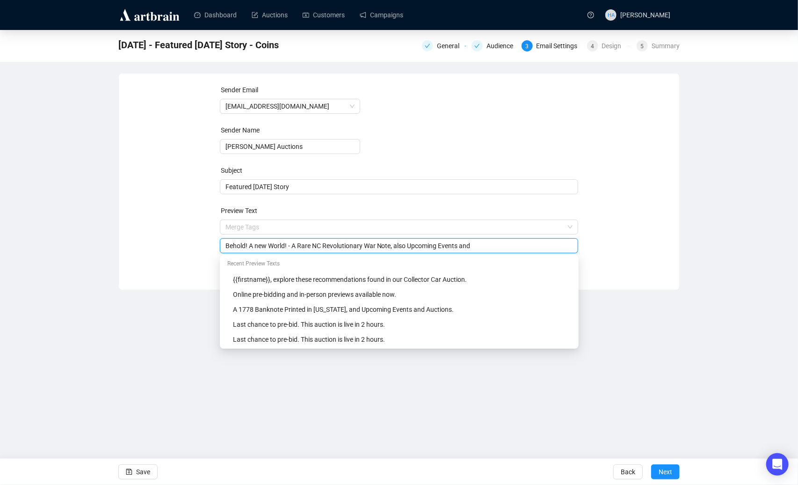
click at [258, 247] on input "Behold! A new World! - A Rare NC Revolutionary War Note, also Upcoming Events a…" at bounding box center [399, 245] width 348 height 10
click at [514, 246] on input "Behold! A new World! - A Rare NC Revolutionary War Note, also Upcoming Events a…" at bounding box center [399, 245] width 348 height 10
click at [259, 247] on input "Behold! A new World! - A Rare NC Revolutionary War Note, also Upcoming Events a…" at bounding box center [399, 245] width 348 height 10
type input "Behold! A New World! - A Rare NC Revolutionary War Note, also Upcoming Events a…"
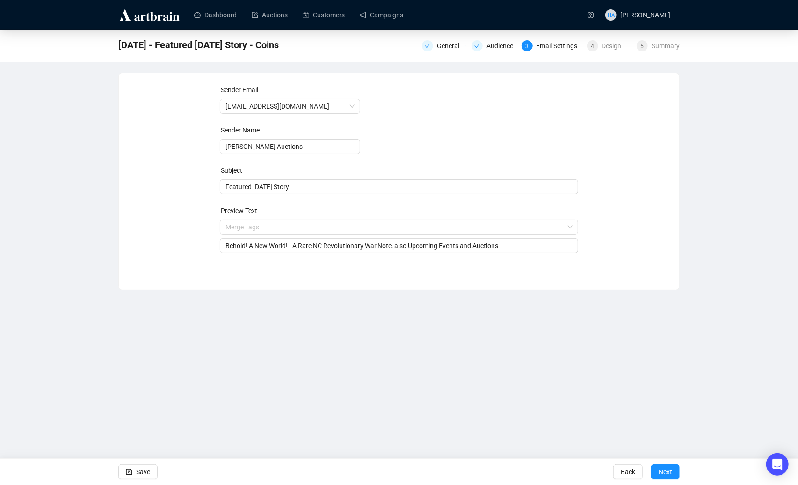
click at [654, 233] on div "Sender Email [EMAIL_ADDRESS][DOMAIN_NAME] Sender Name [PERSON_NAME] Auctions Su…" at bounding box center [399, 175] width 538 height 180
click at [148, 469] on span "Save" at bounding box center [143, 471] width 14 height 26
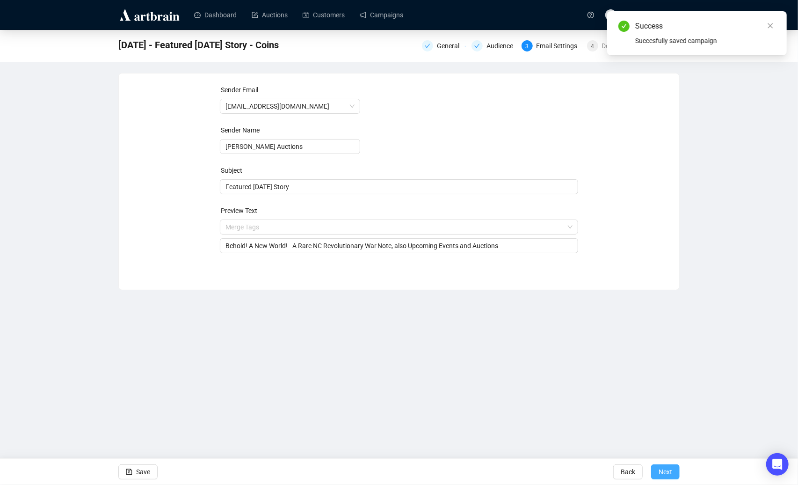
click at [659, 470] on span "Next" at bounding box center [666, 471] width 14 height 26
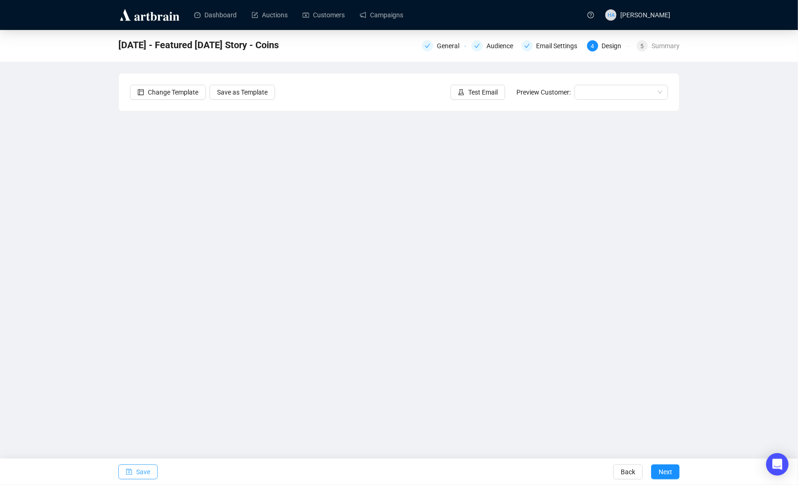
click at [146, 473] on span "Save" at bounding box center [143, 471] width 14 height 26
click at [139, 472] on span "Save" at bounding box center [143, 471] width 14 height 26
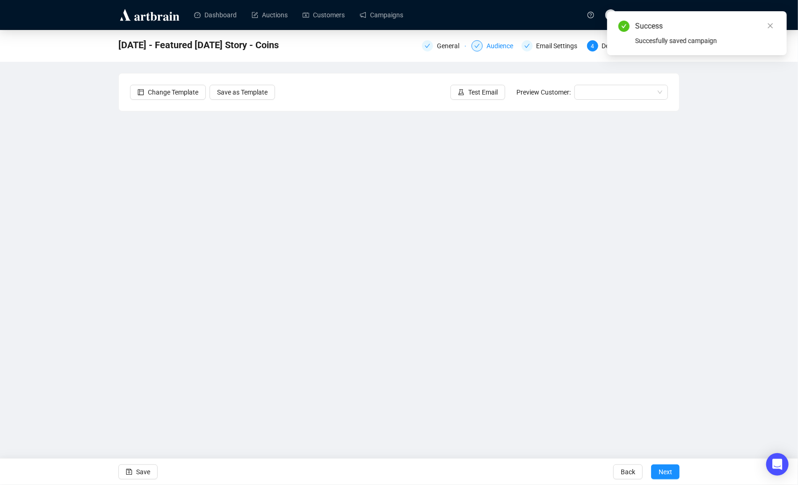
drag, startPoint x: 494, startPoint y: 43, endPoint x: 501, endPoint y: 43, distance: 6.1
click at [494, 43] on div "Audience" at bounding box center [503, 45] width 32 height 11
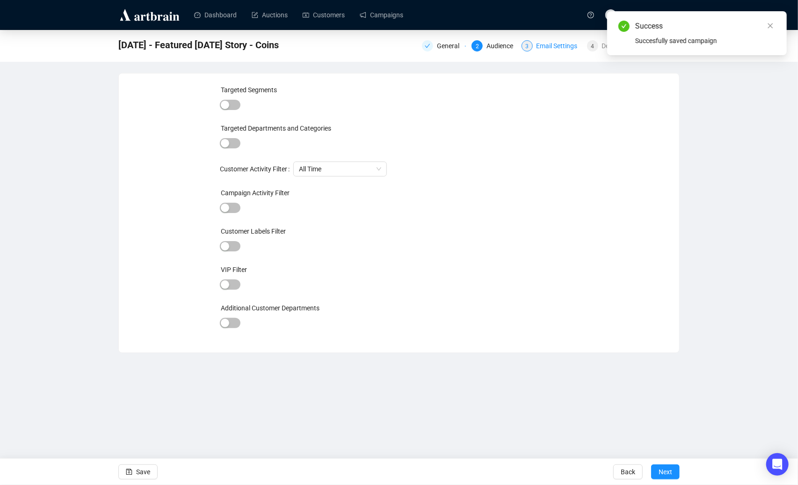
click at [556, 45] on div "Email Settings" at bounding box center [560, 45] width 47 height 11
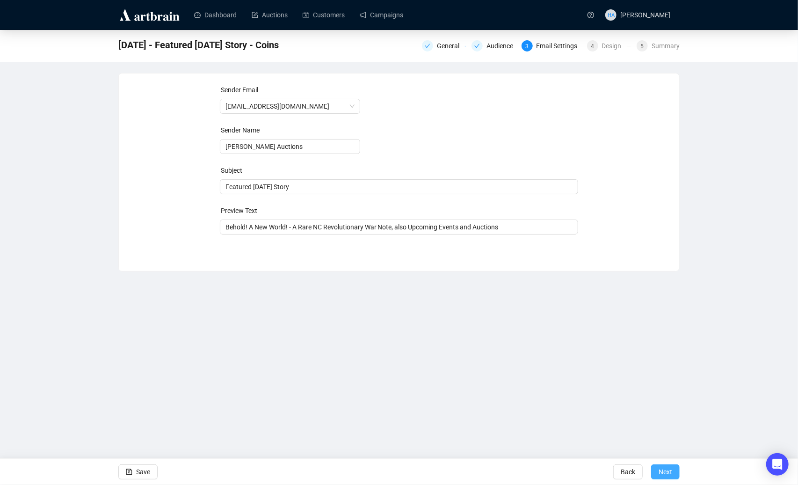
click at [664, 471] on span "Next" at bounding box center [666, 471] width 14 height 26
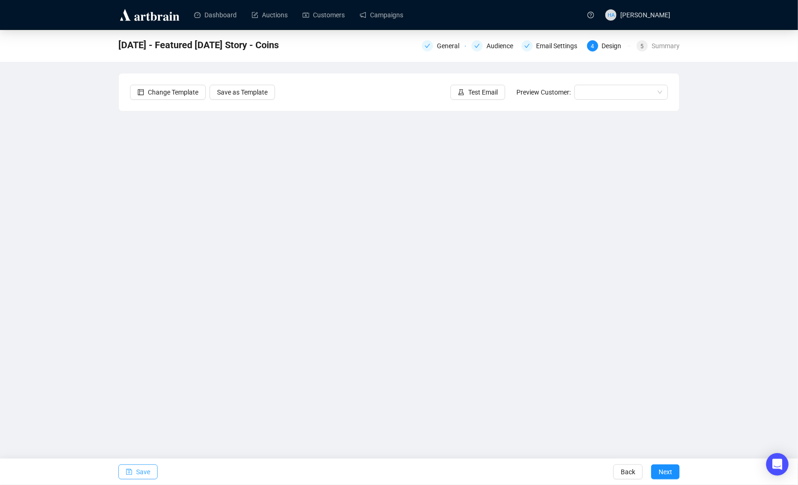
click at [147, 471] on span "Save" at bounding box center [143, 471] width 14 height 26
click at [483, 89] on span "Test Email" at bounding box center [482, 92] width 29 height 10
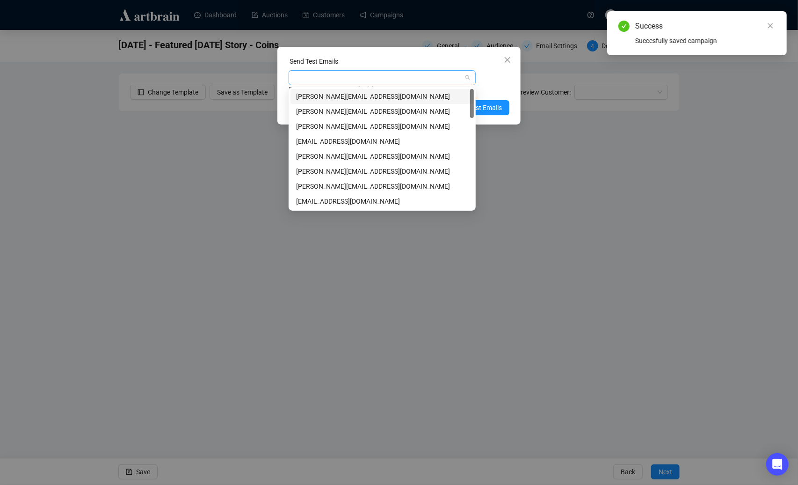
click at [364, 75] on div at bounding box center [378, 77] width 174 height 13
click at [311, 173] on div "[PERSON_NAME][EMAIL_ADDRESS][DOMAIN_NAME]" at bounding box center [382, 171] width 172 height 10
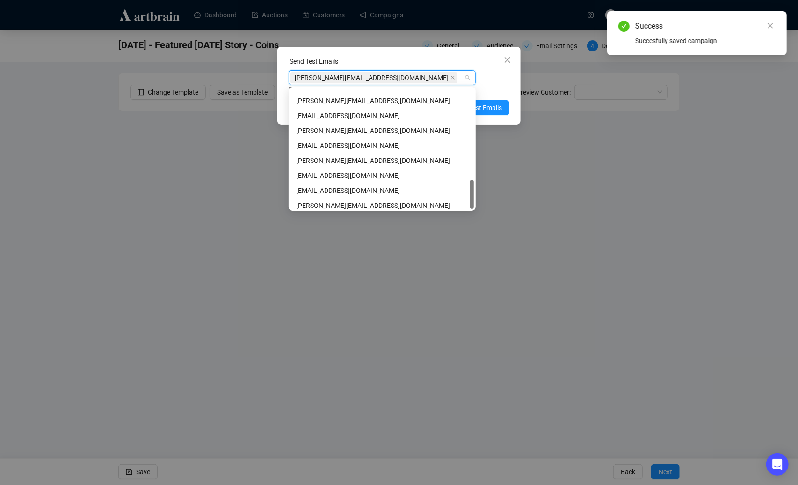
scroll to position [374, 0]
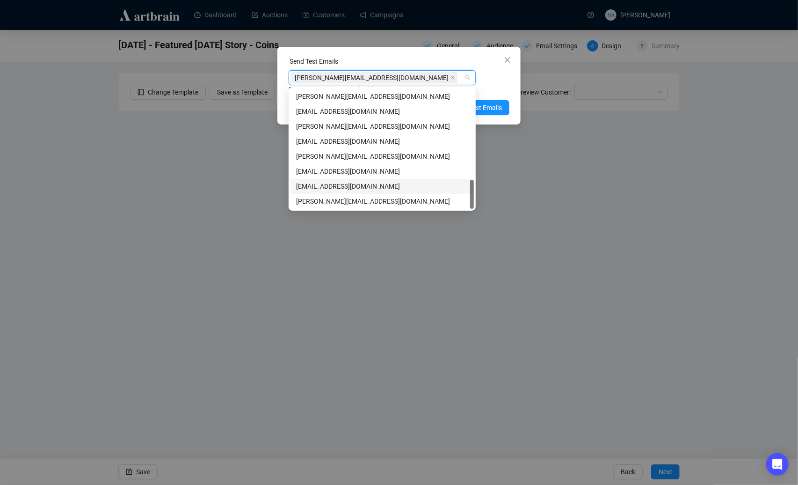
click at [321, 184] on div "[EMAIL_ADDRESS][DOMAIN_NAME]" at bounding box center [382, 186] width 172 height 10
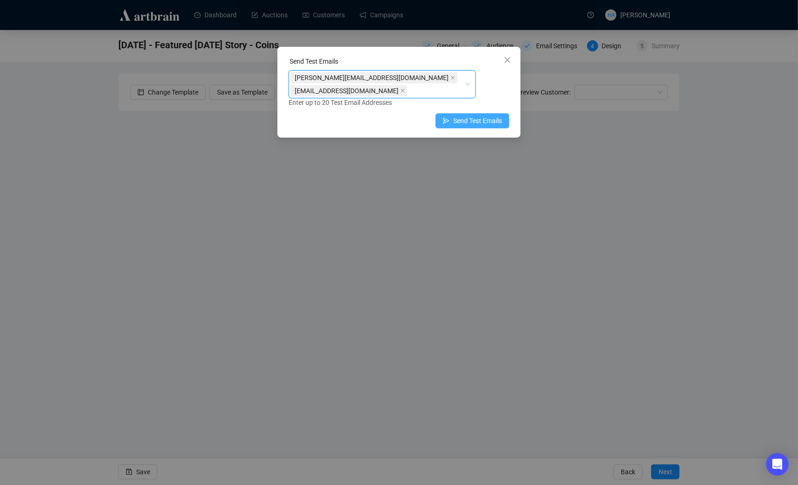
click at [494, 116] on span "Send Test Emails" at bounding box center [477, 121] width 49 height 10
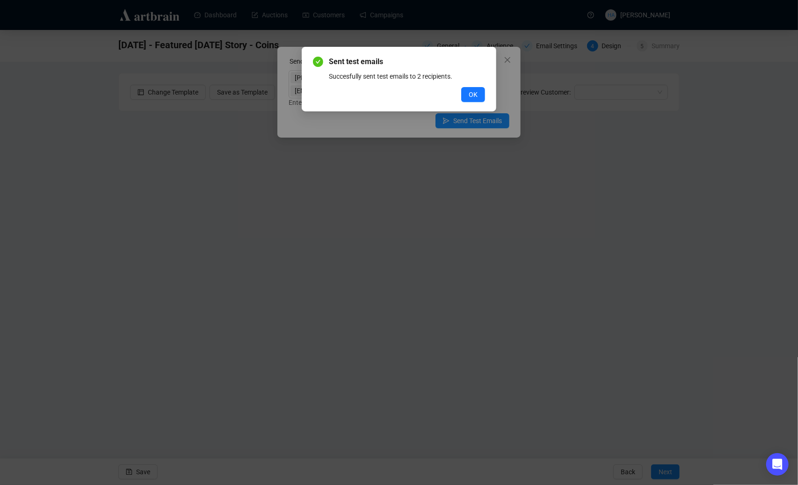
drag, startPoint x: 473, startPoint y: 95, endPoint x: 451, endPoint y: 113, distance: 28.7
click at [472, 97] on span "OK" at bounding box center [473, 94] width 9 height 10
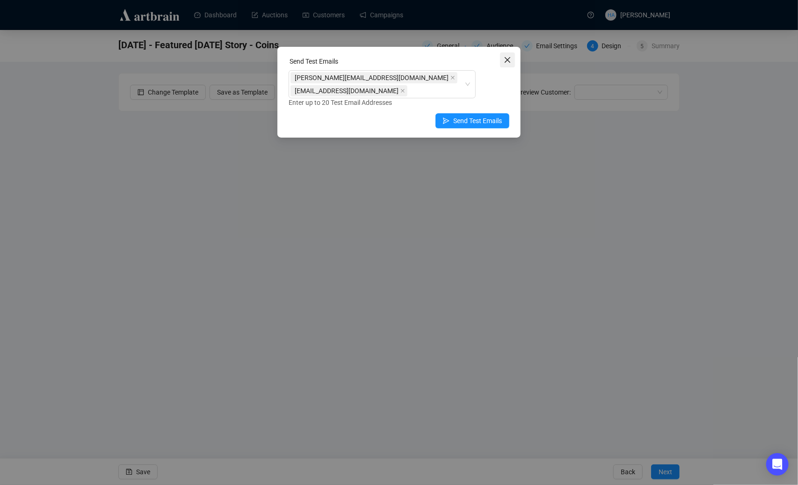
click at [502, 59] on span "Close" at bounding box center [507, 59] width 15 height 7
